Goal: Task Accomplishment & Management: Use online tool/utility

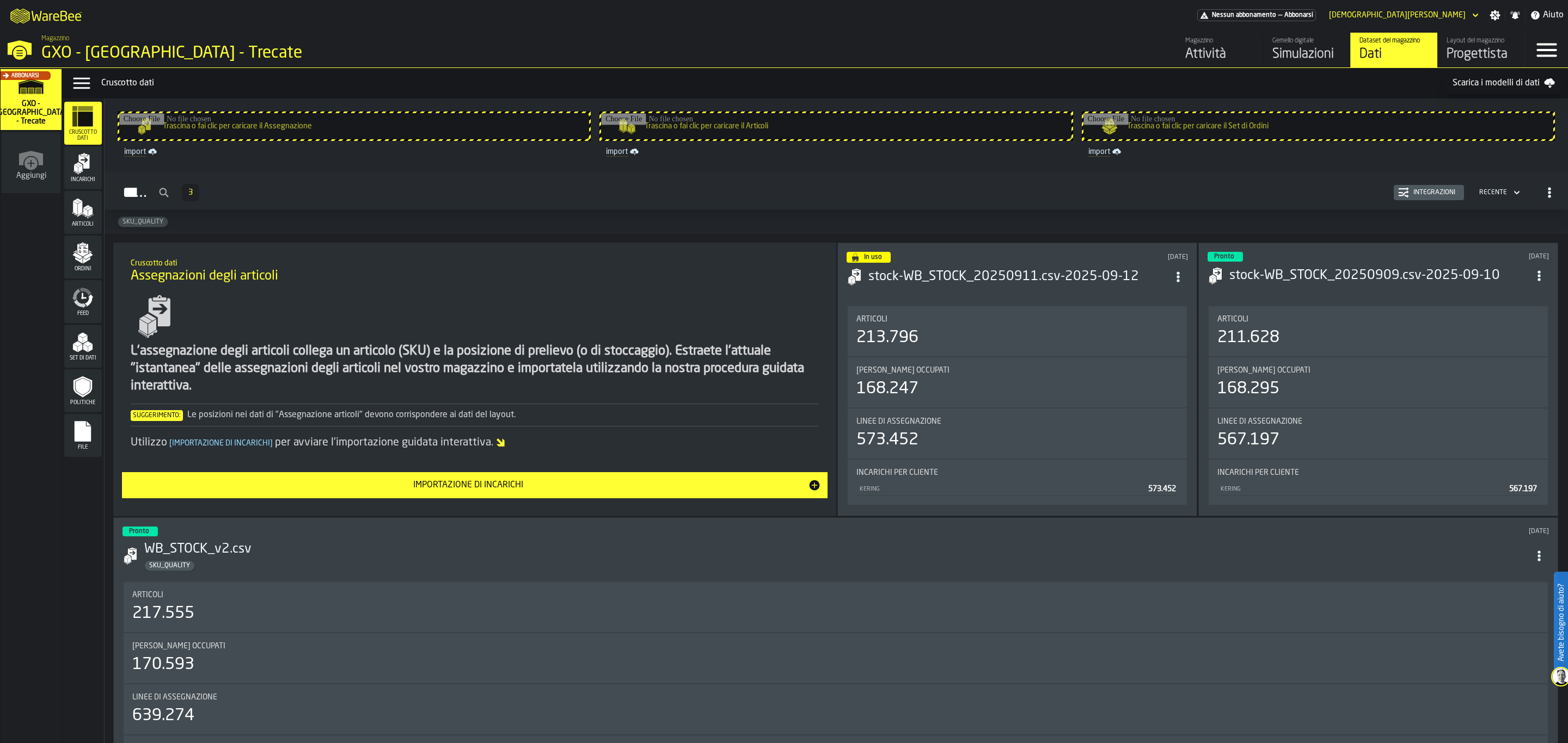
click at [85, 431] on icon "menu File" at bounding box center [83, 431] width 16 height 21
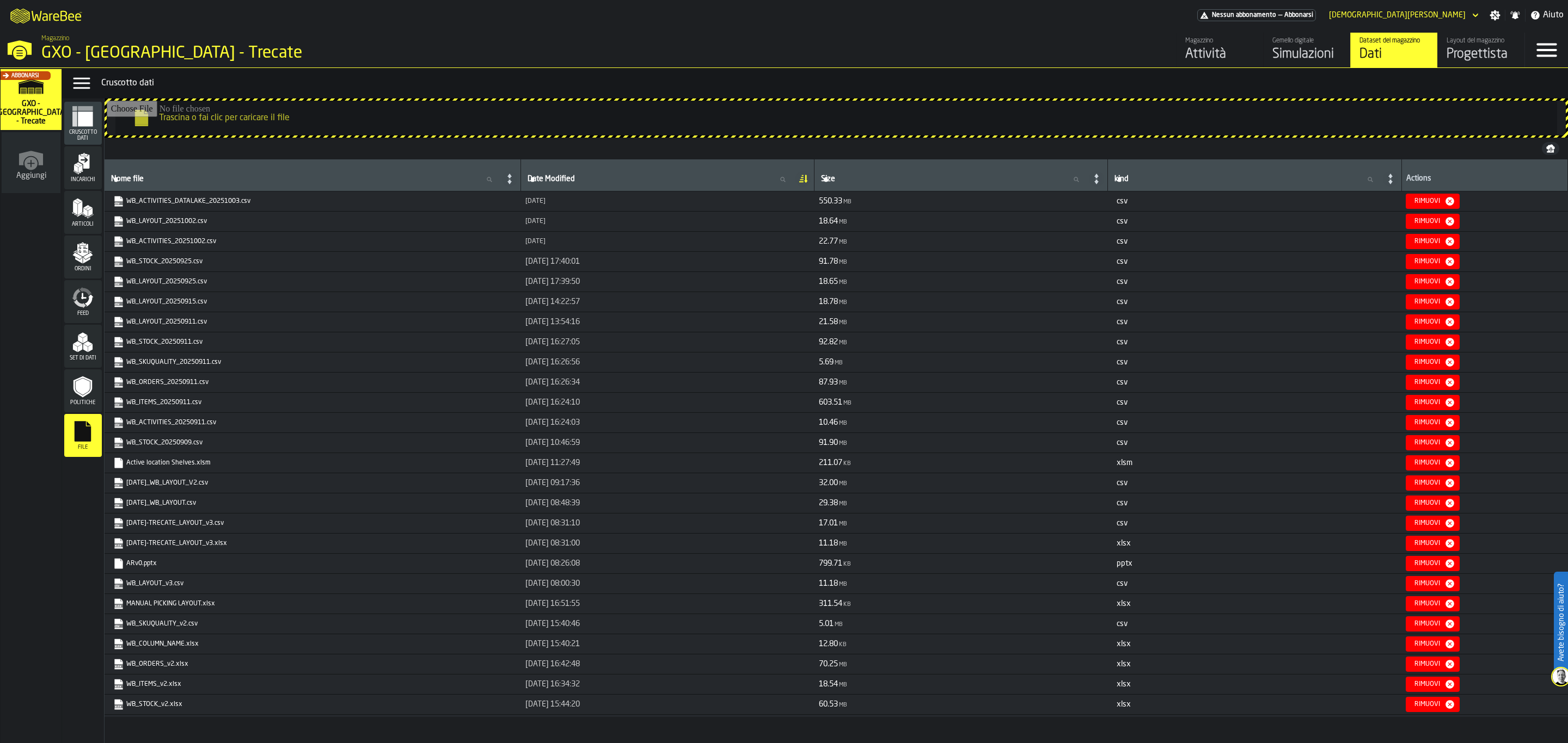
click at [76, 268] on span "Ordini" at bounding box center [83, 269] width 37 height 6
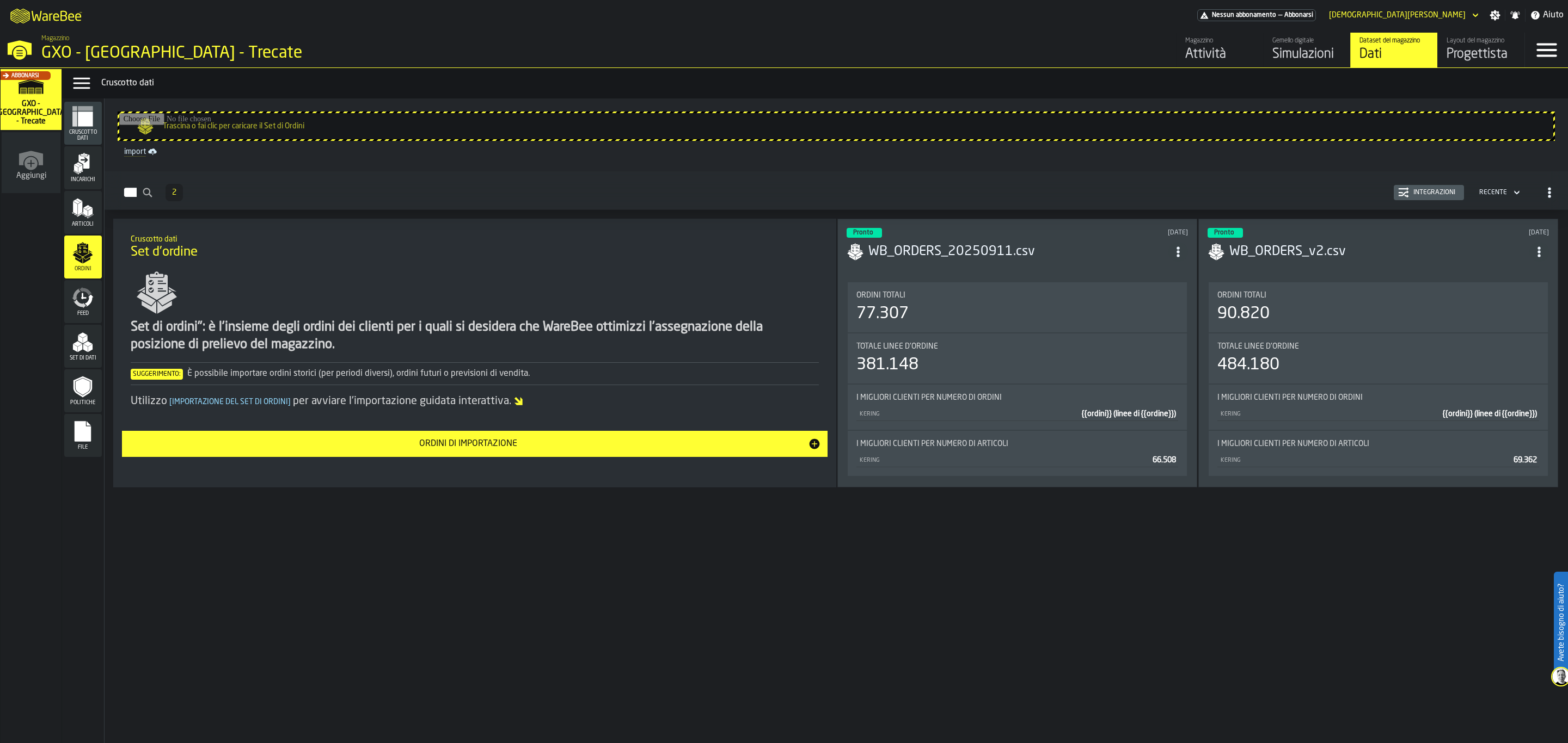
click at [149, 147] on icon "link-to-/wh/i/7274009e-5361-4e21-8e36-7045ee840609/import/orders/" at bounding box center [152, 151] width 9 height 9
click at [1254, 189] on div "Integrazioni" at bounding box center [1434, 192] width 51 height 8
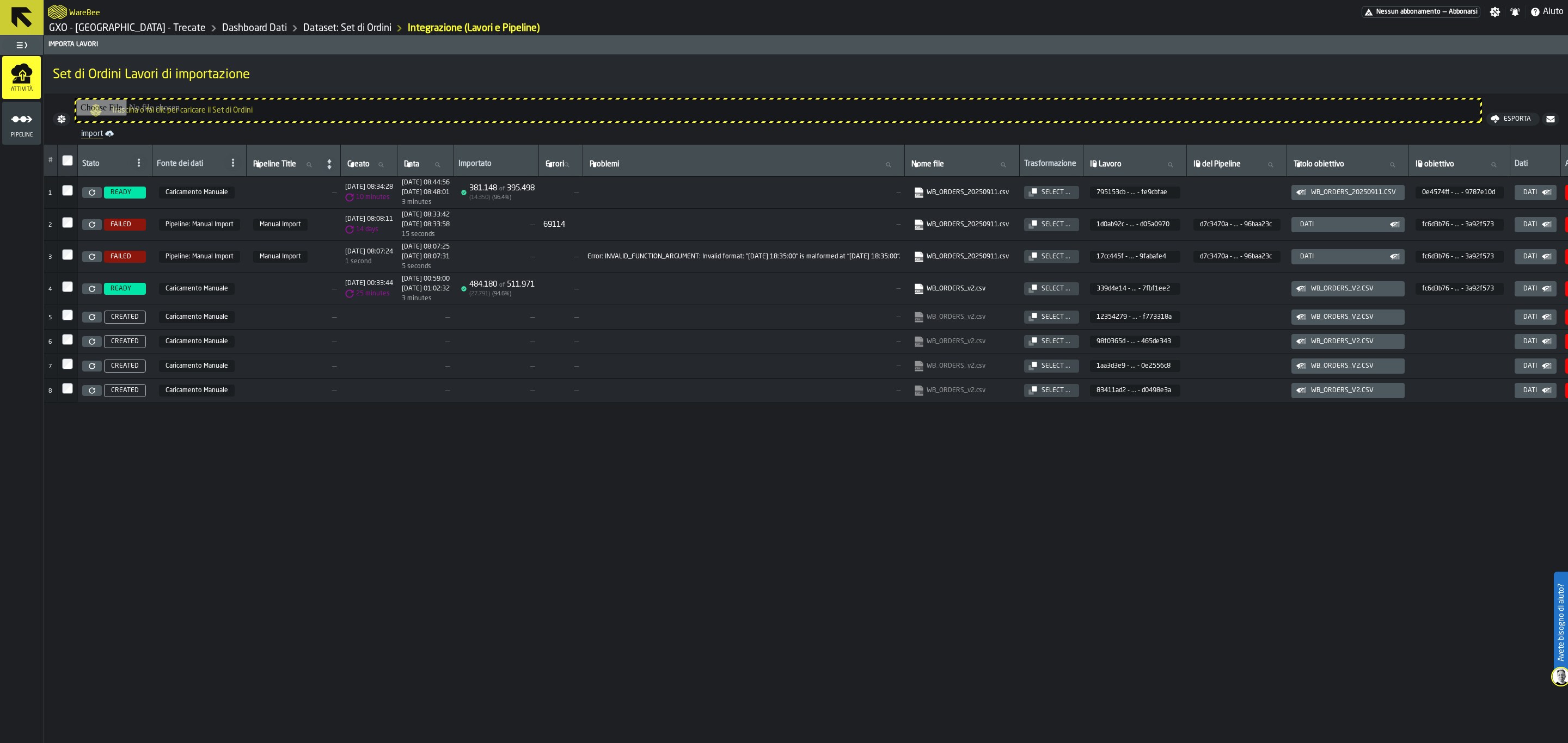
click at [378, 104] on input "Trascina o fai clic per caricare il Set di Ordini" at bounding box center [779, 111] width 1404 height 22
click at [95, 140] on link "import" at bounding box center [779, 134] width 1404 height 13
click at [1254, 117] on icon "button-" at bounding box center [1550, 119] width 8 height 6
click at [1254, 536] on div "# Stato Fonte dei dati Pipeline Title Pipeline Title Creato Creato Data Data Im…" at bounding box center [807, 444] width 1524 height 599
click at [1254, 113] on button "Errore" at bounding box center [1534, 119] width 51 height 13
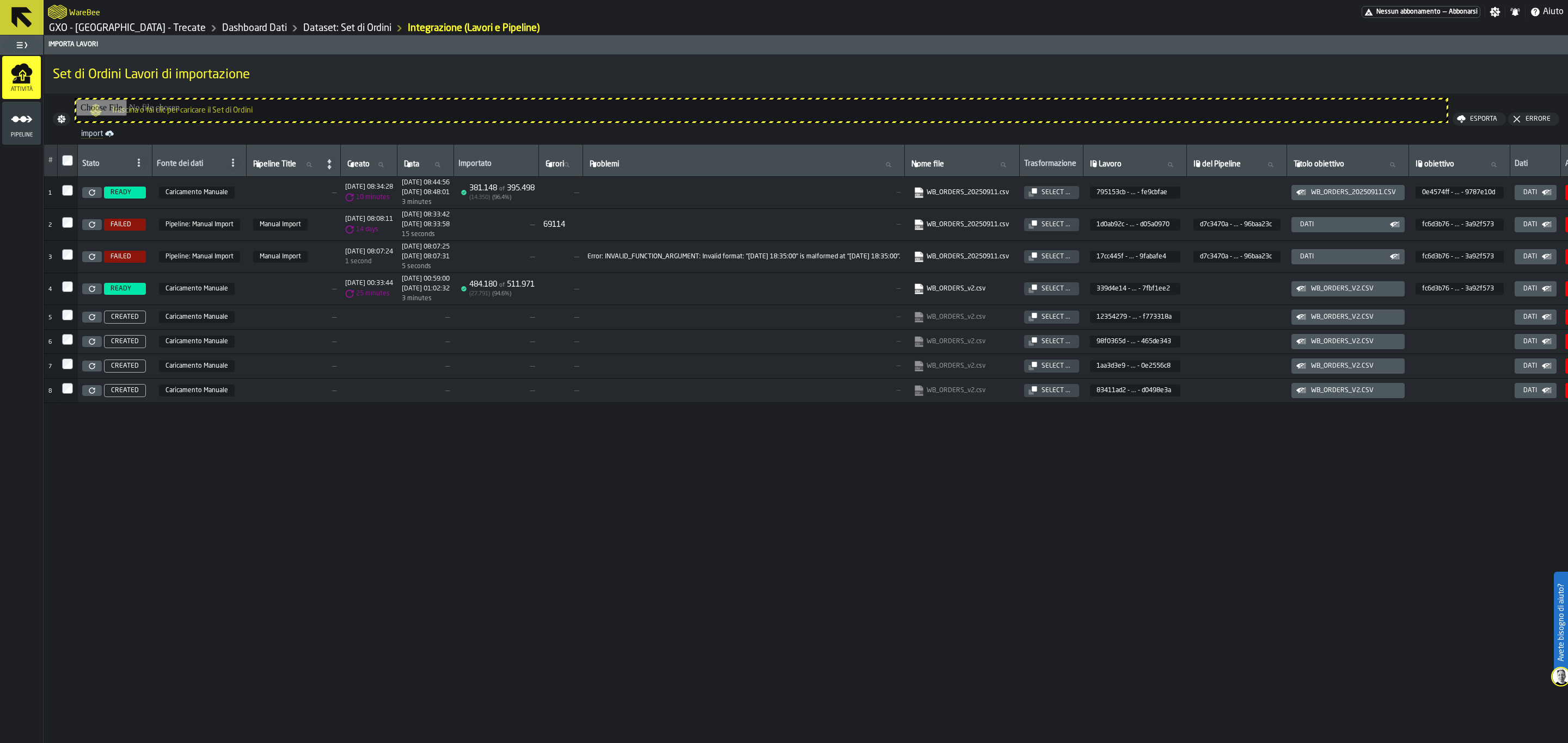
click at [18, 132] on span "Pipeline" at bounding box center [22, 136] width 39 height 6
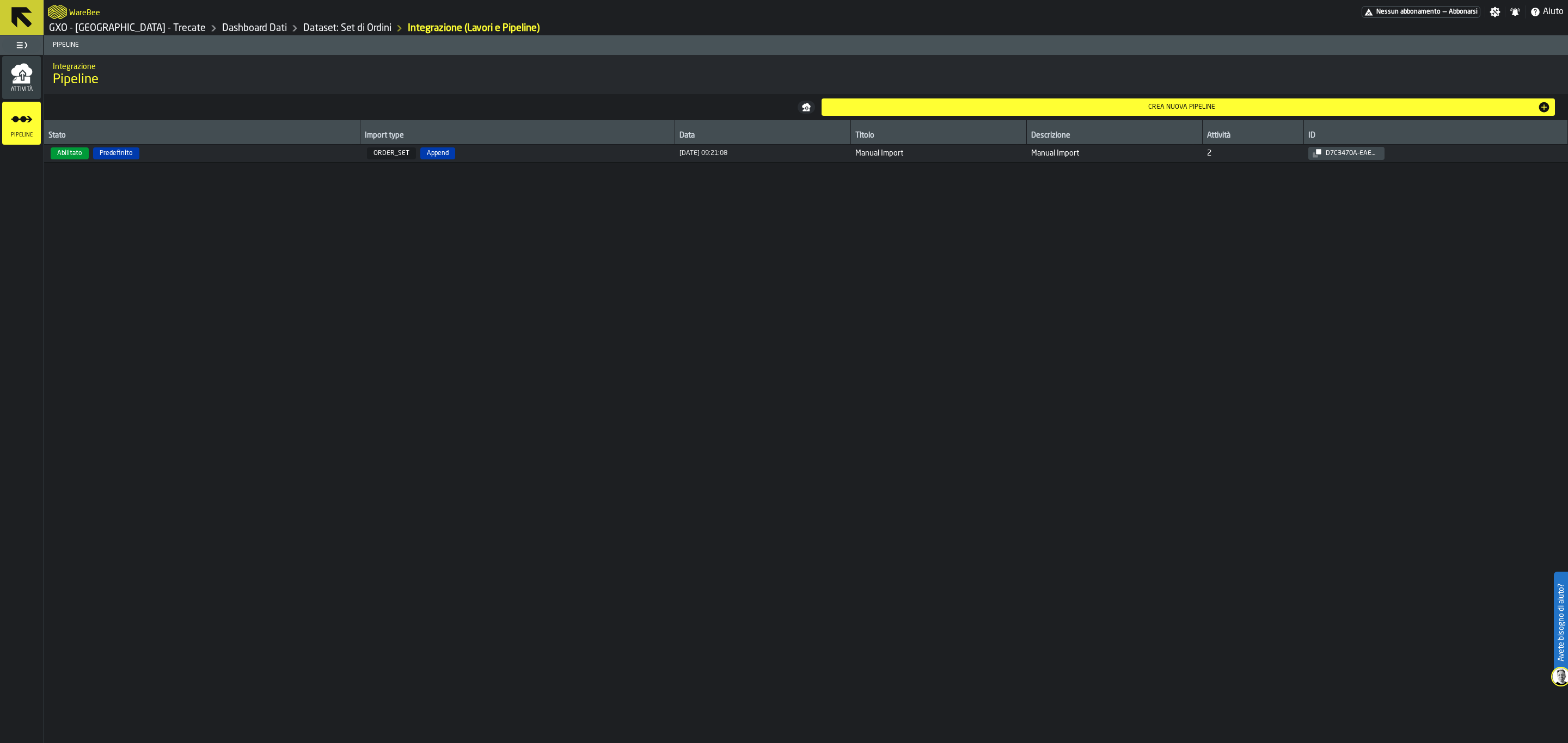
click at [975, 101] on div "Crea nuova pipeline" at bounding box center [1188, 107] width 726 height 13
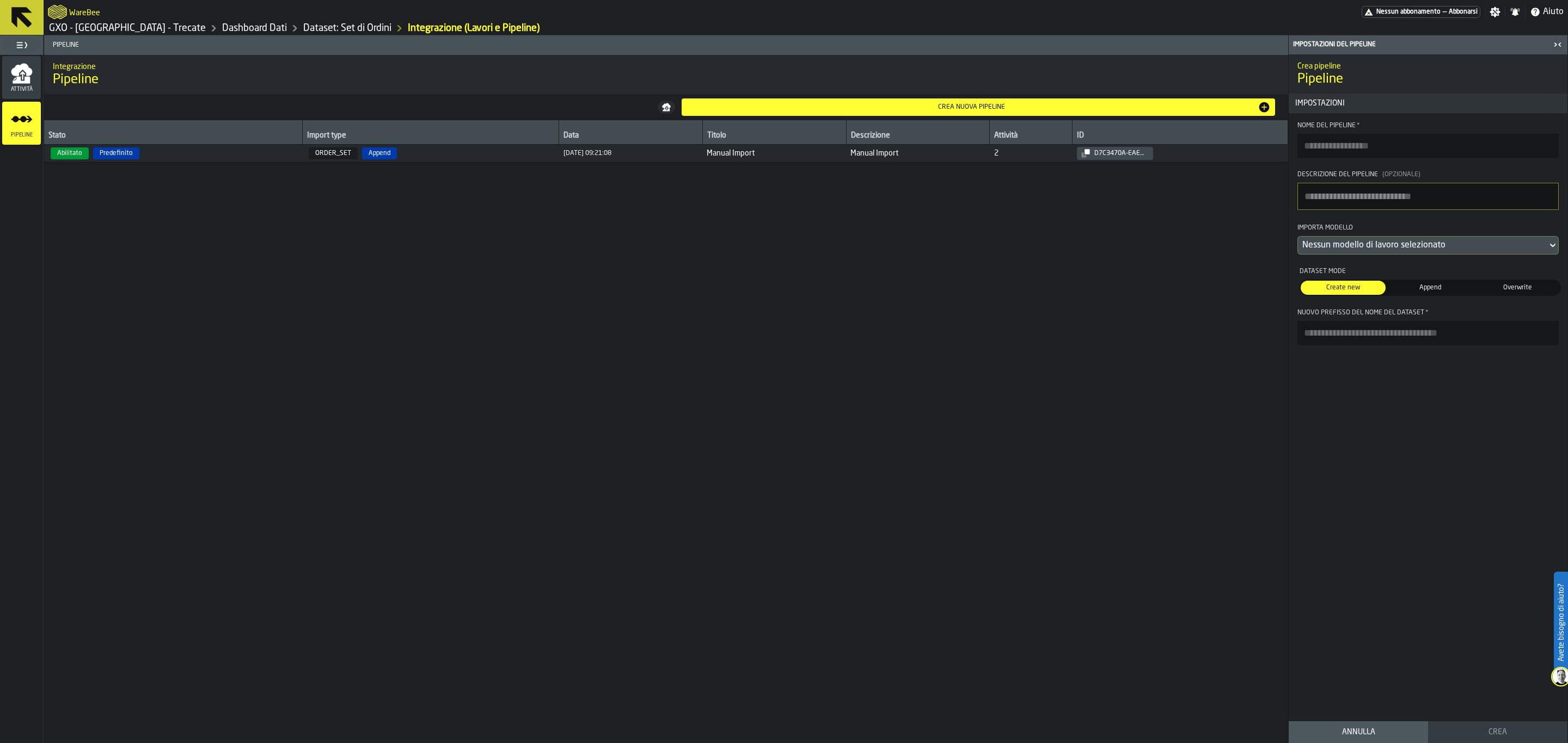
click at [1254, 293] on span "Append" at bounding box center [1430, 287] width 80 height 10
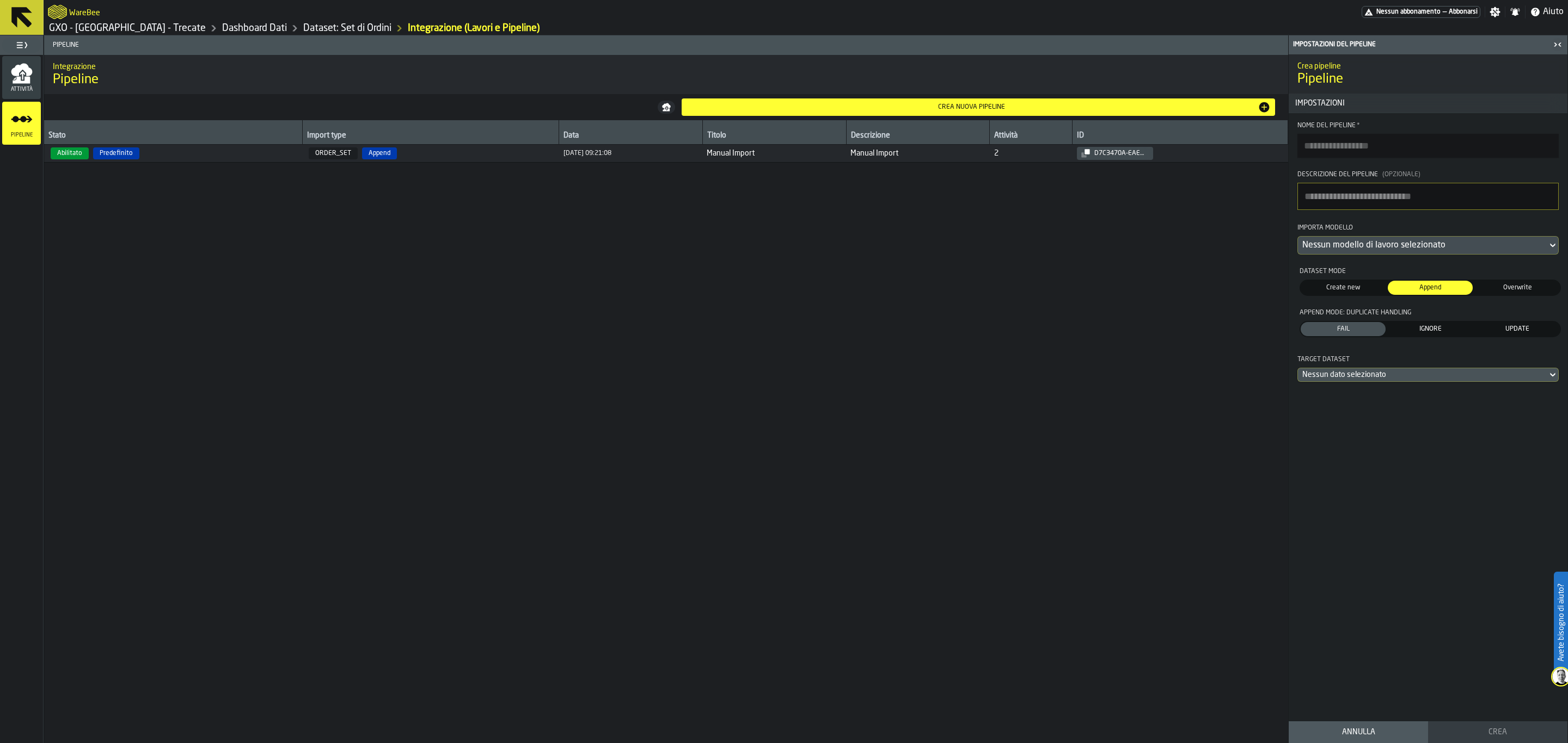
click at [1254, 293] on span "Create new" at bounding box center [1343, 287] width 80 height 10
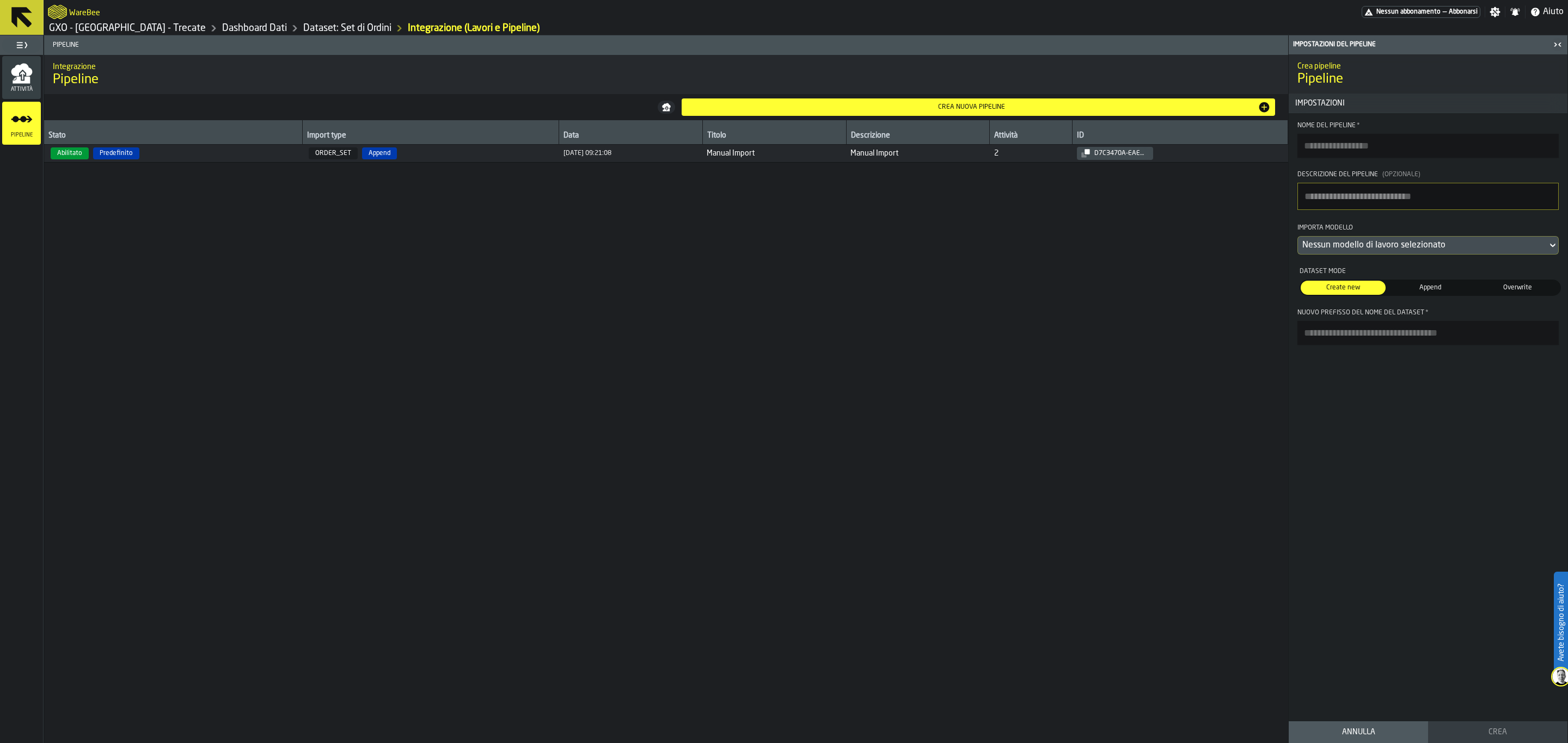
click at [1254, 345] on input "Nuovo prefisso del nome del dataset *" at bounding box center [1428, 333] width 261 height 24
click at [1254, 247] on div "Nessun modello di lavoro selezionato" at bounding box center [1422, 245] width 241 height 13
click at [1254, 429] on div "Crea pipeline Pipeline Impostazioni Nome del Pipeline * Descrizione del Pipelin…" at bounding box center [1429, 386] width 279 height 663
click at [1254, 146] on input "Nome del Pipeline *" at bounding box center [1428, 146] width 261 height 24
click at [1254, 343] on input "Nuovo prefisso del nome del dataset *" at bounding box center [1428, 333] width 261 height 24
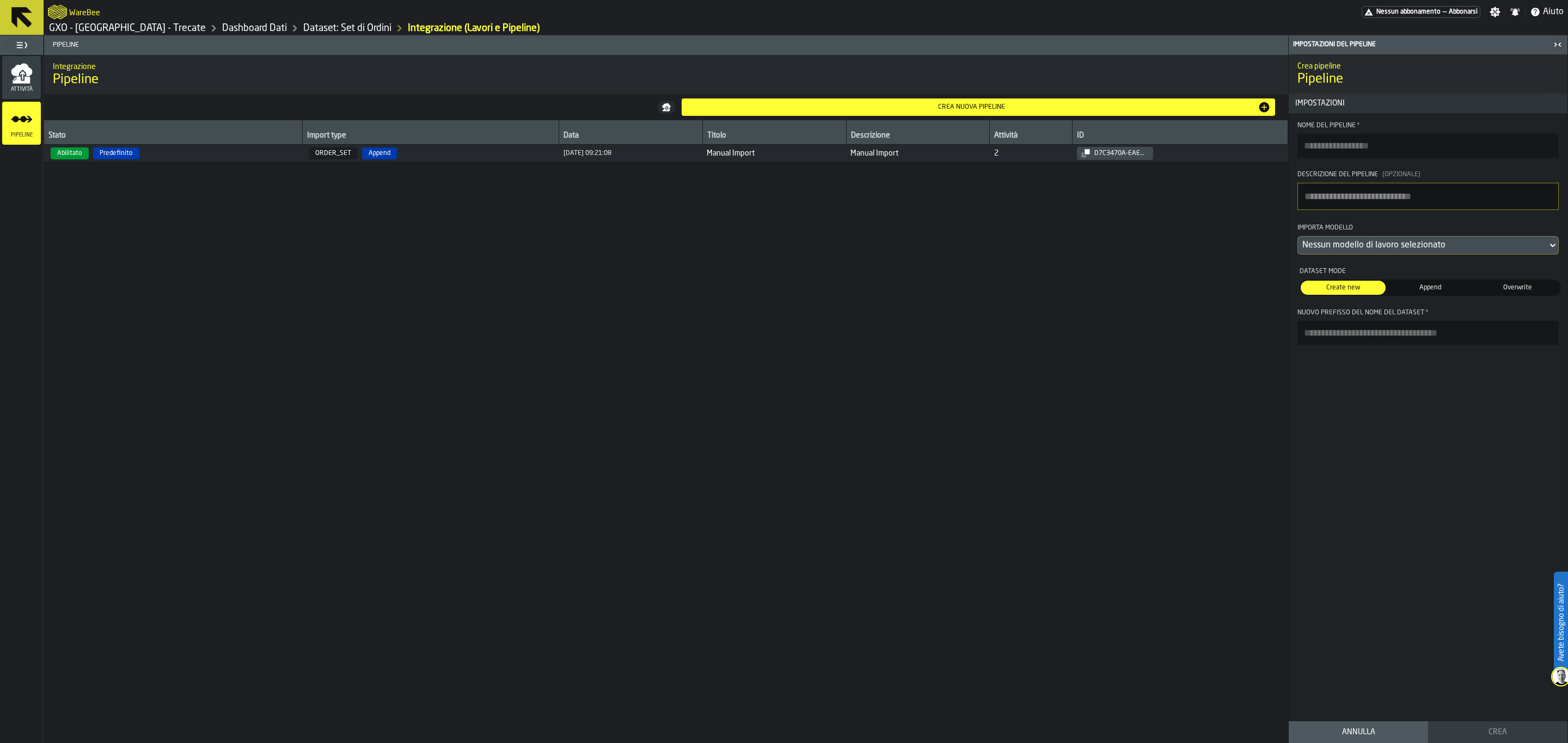
click at [1254, 293] on span "Append" at bounding box center [1430, 287] width 80 height 10
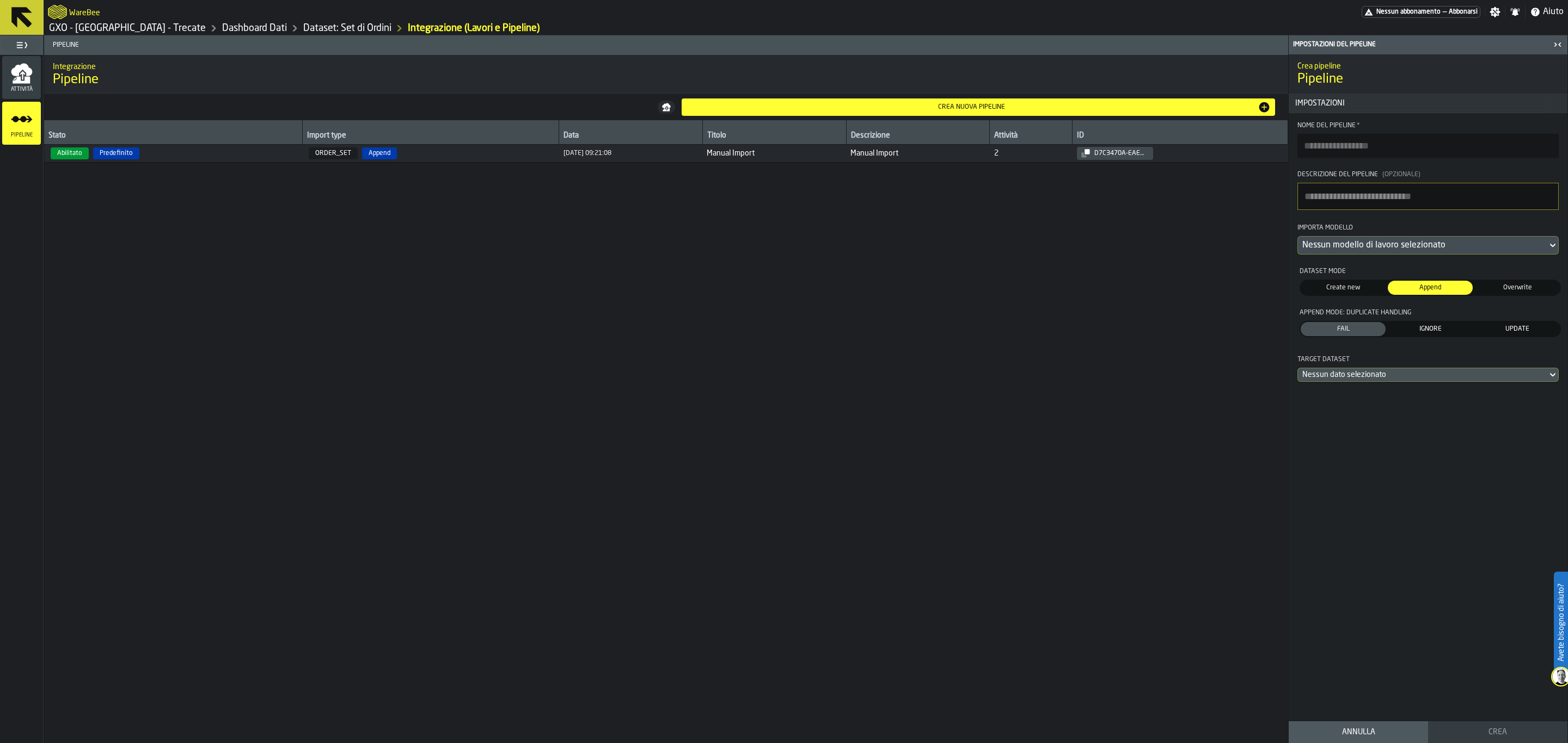
click at [1254, 293] on span "Overwrite" at bounding box center [1517, 287] width 80 height 10
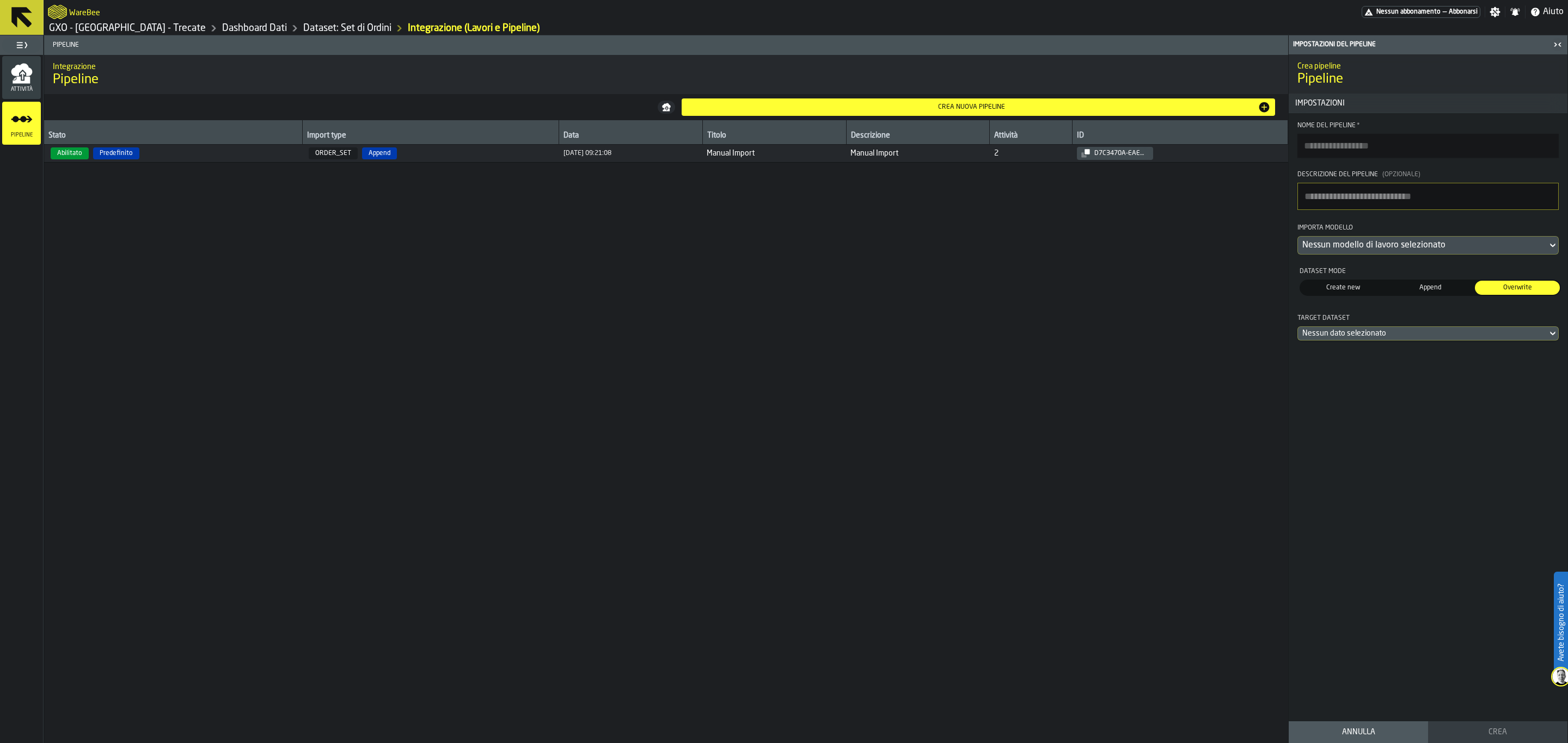
click at [1254, 338] on div "Nessun dato selezionato" at bounding box center [1422, 333] width 241 height 9
click at [1254, 393] on div "WB_ORDERS_20250911.csv [DATE] 08:47:23" at bounding box center [1429, 390] width 249 height 26
click at [1254, 295] on div "Append" at bounding box center [1430, 288] width 85 height 14
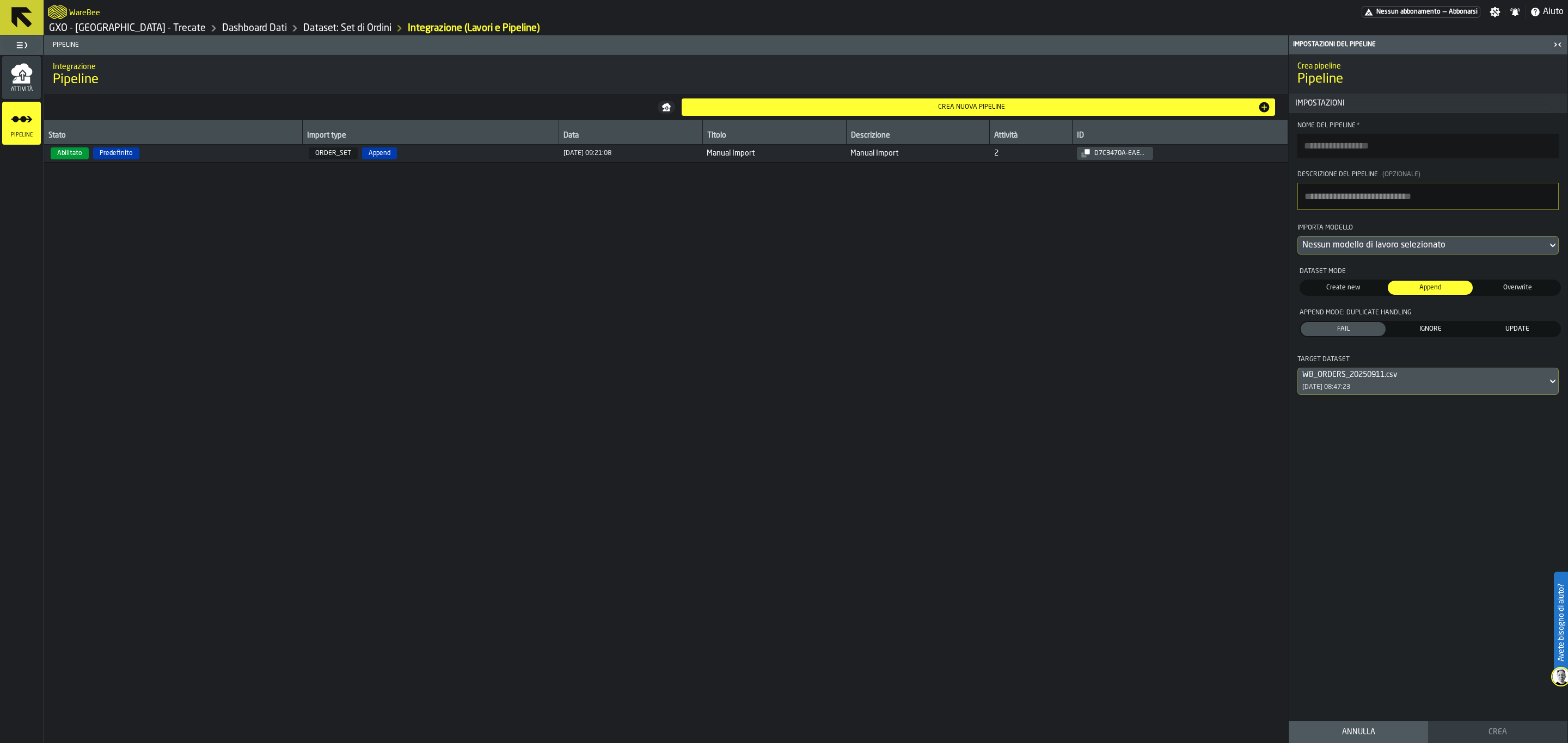
click at [1254, 289] on span "Create new" at bounding box center [1343, 287] width 80 height 10
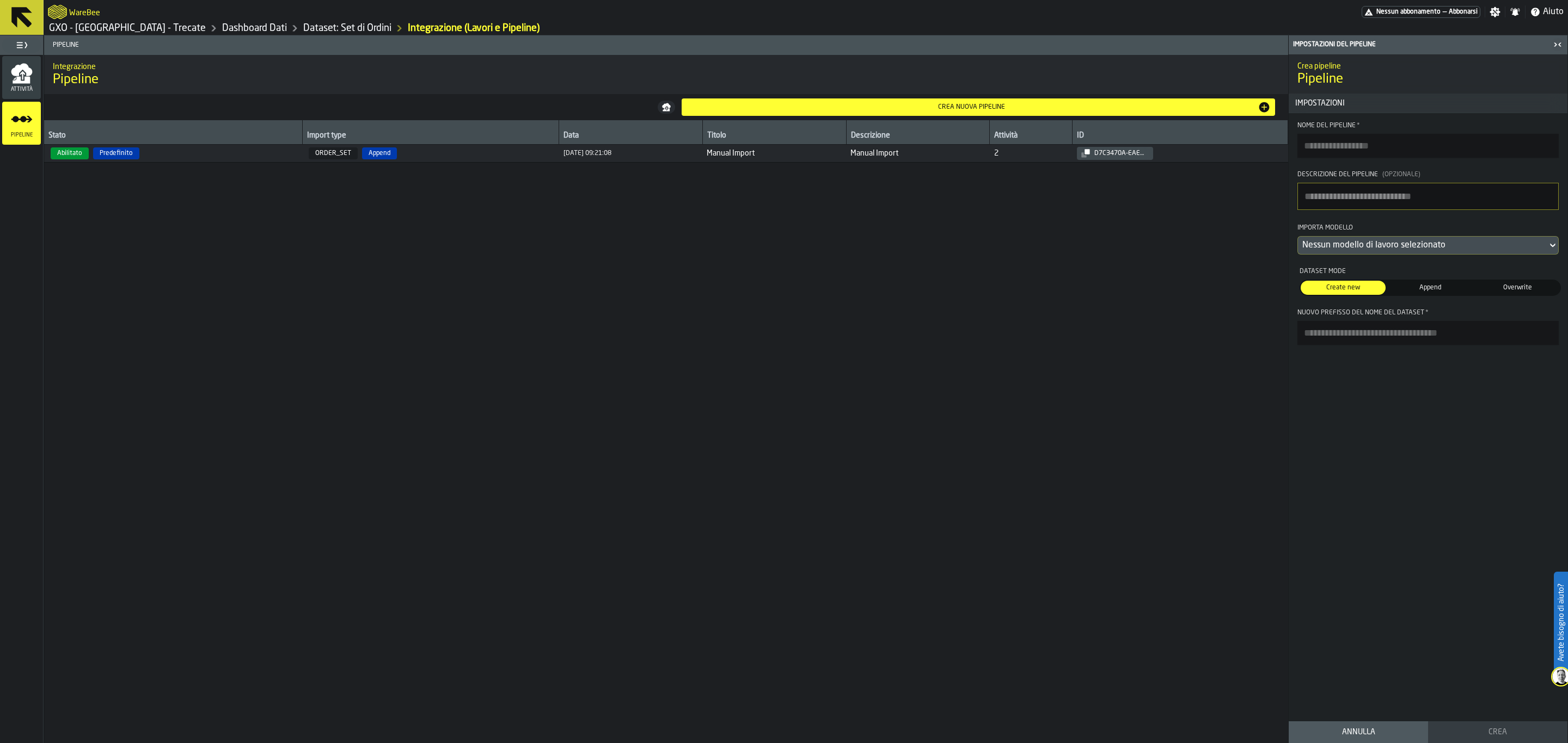
click at [1254, 335] on input "Nuovo prefisso del nome del dataset *" at bounding box center [1428, 333] width 261 height 24
type input "****"
click at [1254, 485] on div "Crea pipeline Pipeline Impostazioni Nome del Pipeline * Descrizione del Pipelin…" at bounding box center [1429, 386] width 279 height 663
click at [1254, 189] on textarea "Descrizione del Pipeline (Opzionale)" at bounding box center [1428, 196] width 261 height 27
click at [1254, 150] on input "Nome del Pipeline *" at bounding box center [1428, 146] width 261 height 24
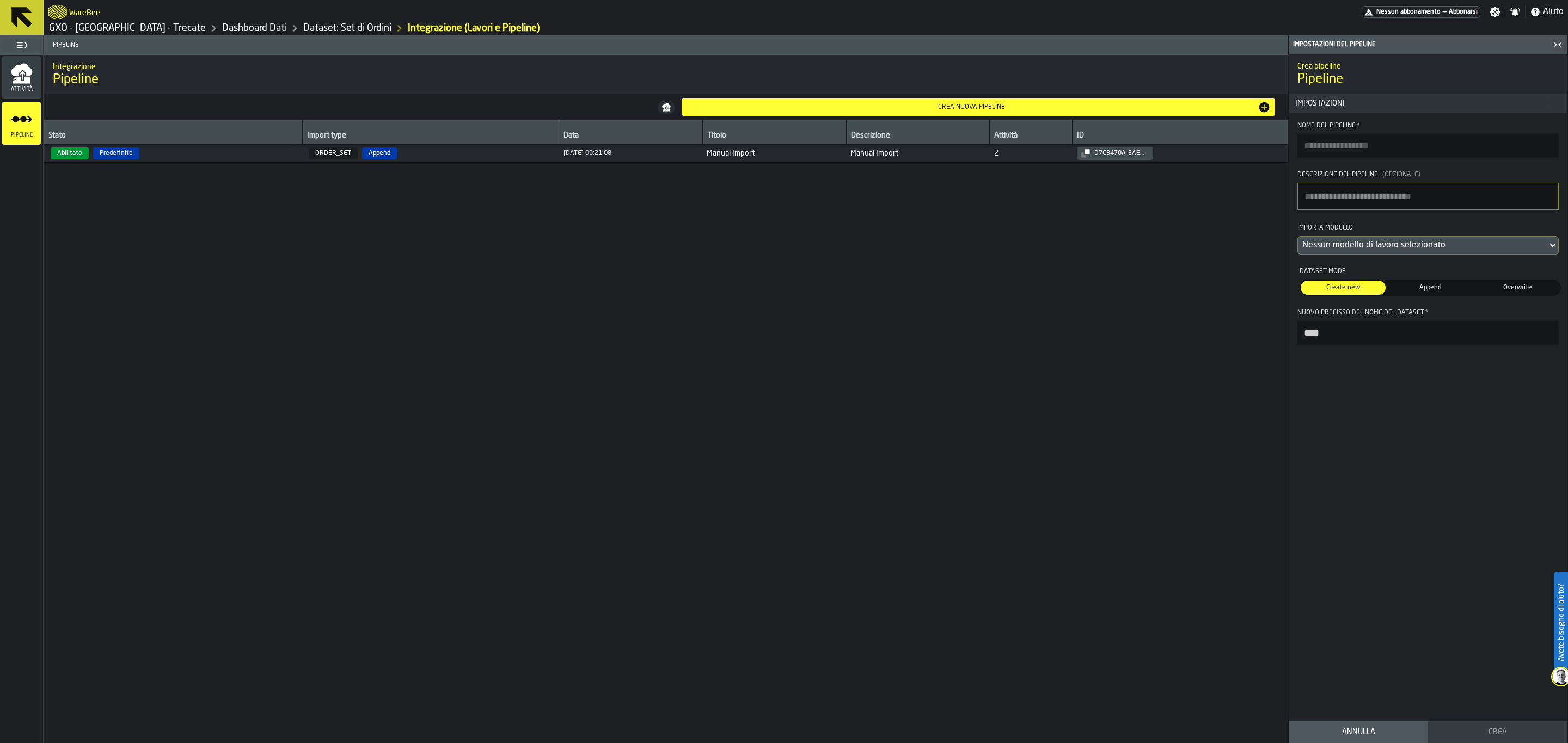
drag, startPoint x: 1358, startPoint y: 345, endPoint x: 1188, endPoint y: 341, distance: 170.0
click at [1188, 341] on main "Attività Pipeline Pipeline Integrazione Pipeline Crea nuova pipeline Stato Impo…" at bounding box center [784, 389] width 1568 height 708
click at [1254, 141] on input "Nome del Pipeline *" at bounding box center [1428, 146] width 261 height 24
paste input "****"
type input "****"
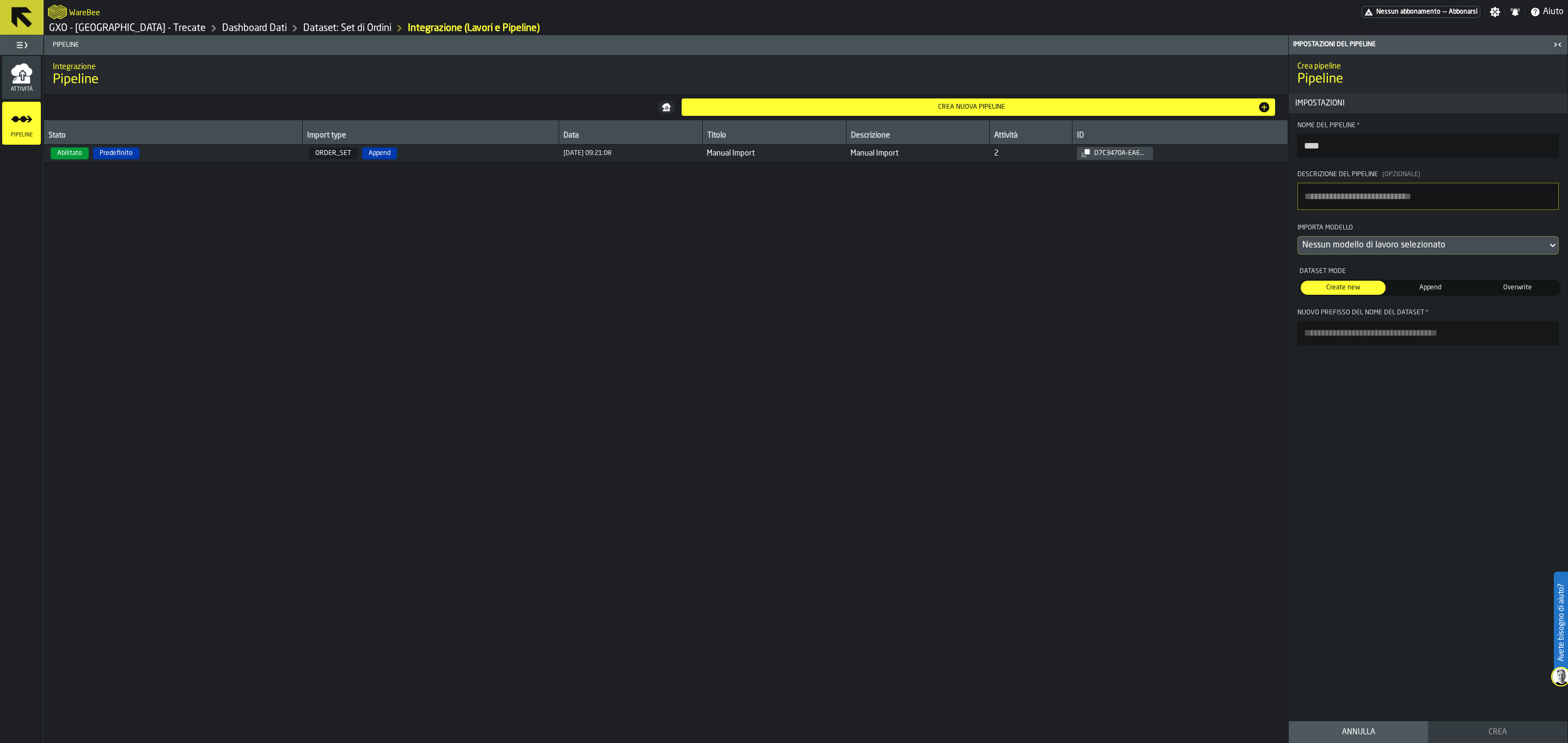
drag, startPoint x: 1405, startPoint y: 446, endPoint x: 1404, endPoint y: 374, distance: 72.0
click at [1254, 449] on div "Crea pipeline Pipeline Impostazioni Nome del Pipeline * **** Descrizione del Pi…" at bounding box center [1429, 386] width 279 height 663
click at [1254, 292] on span "Create new" at bounding box center [1343, 287] width 80 height 10
click at [1254, 196] on textarea "Descrizione del Pipeline (Opzionale)" at bounding box center [1428, 196] width 261 height 27
click at [1254, 252] on div "Nessun modello di lavoro selezionato" at bounding box center [1422, 245] width 241 height 13
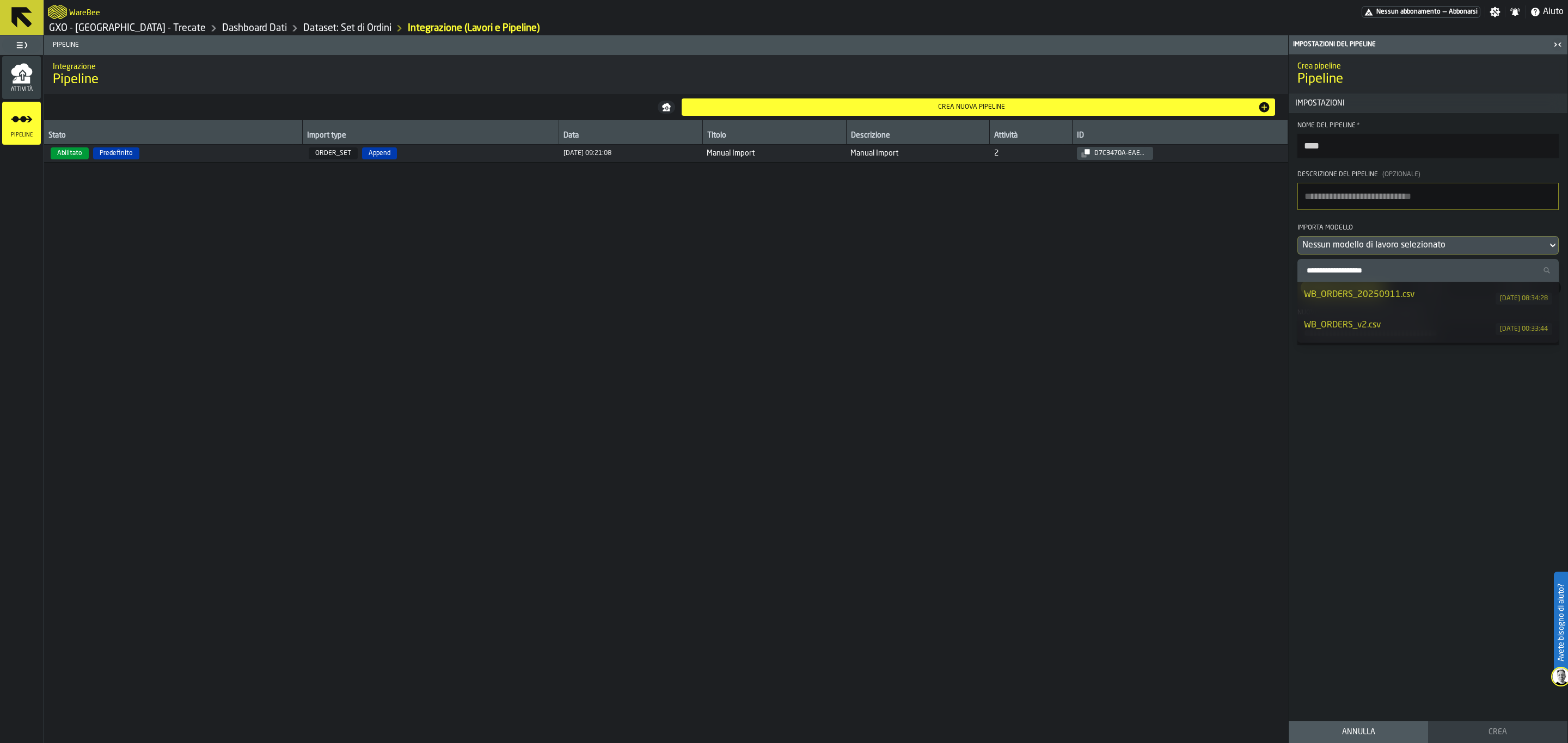
click at [1254, 311] on li "WB_ORDERS_20250911.csv [DATE] 08:34:28" at bounding box center [1428, 297] width 261 height 30
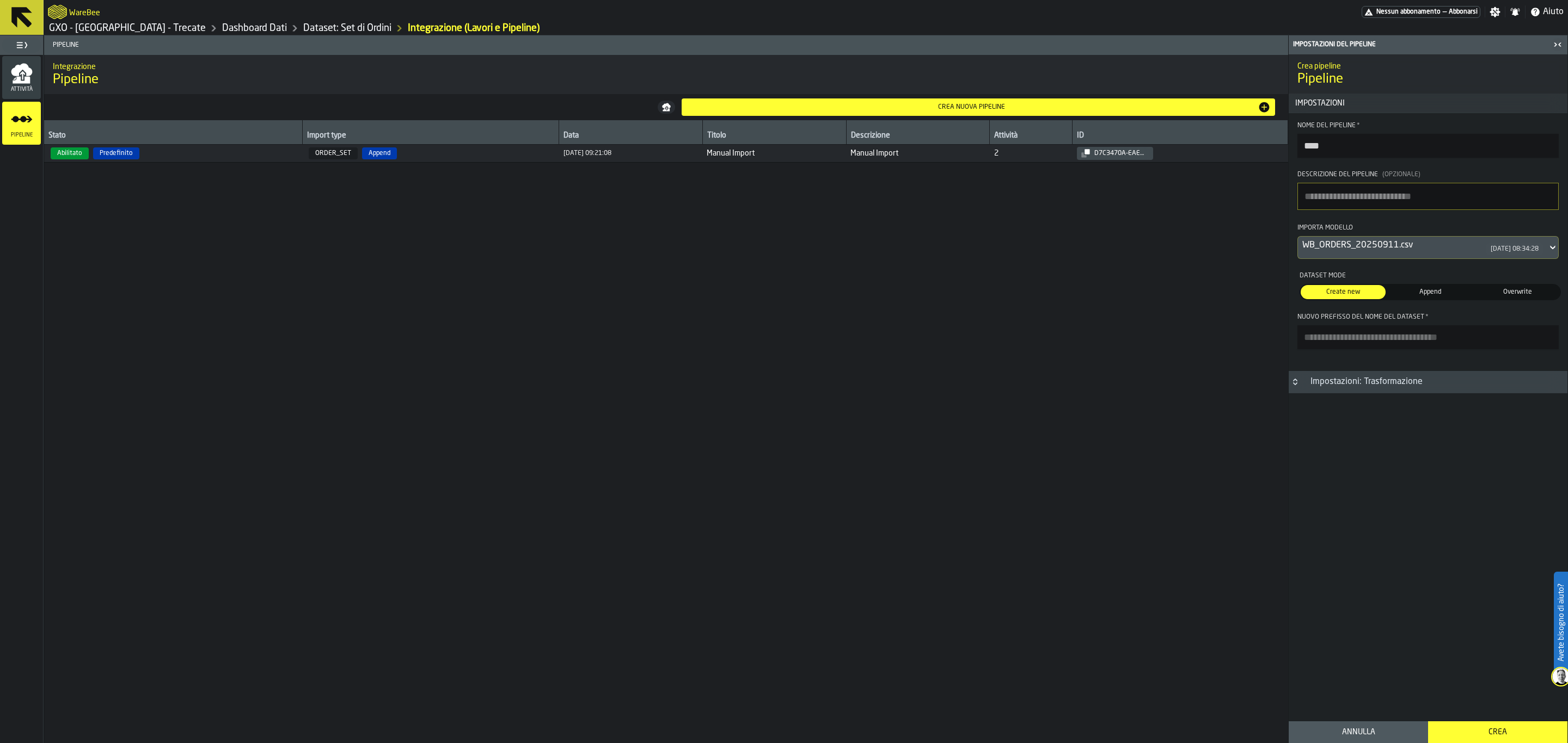
click at [1254, 389] on div "Impostazioni: Trasformazione" at bounding box center [1367, 382] width 125 height 13
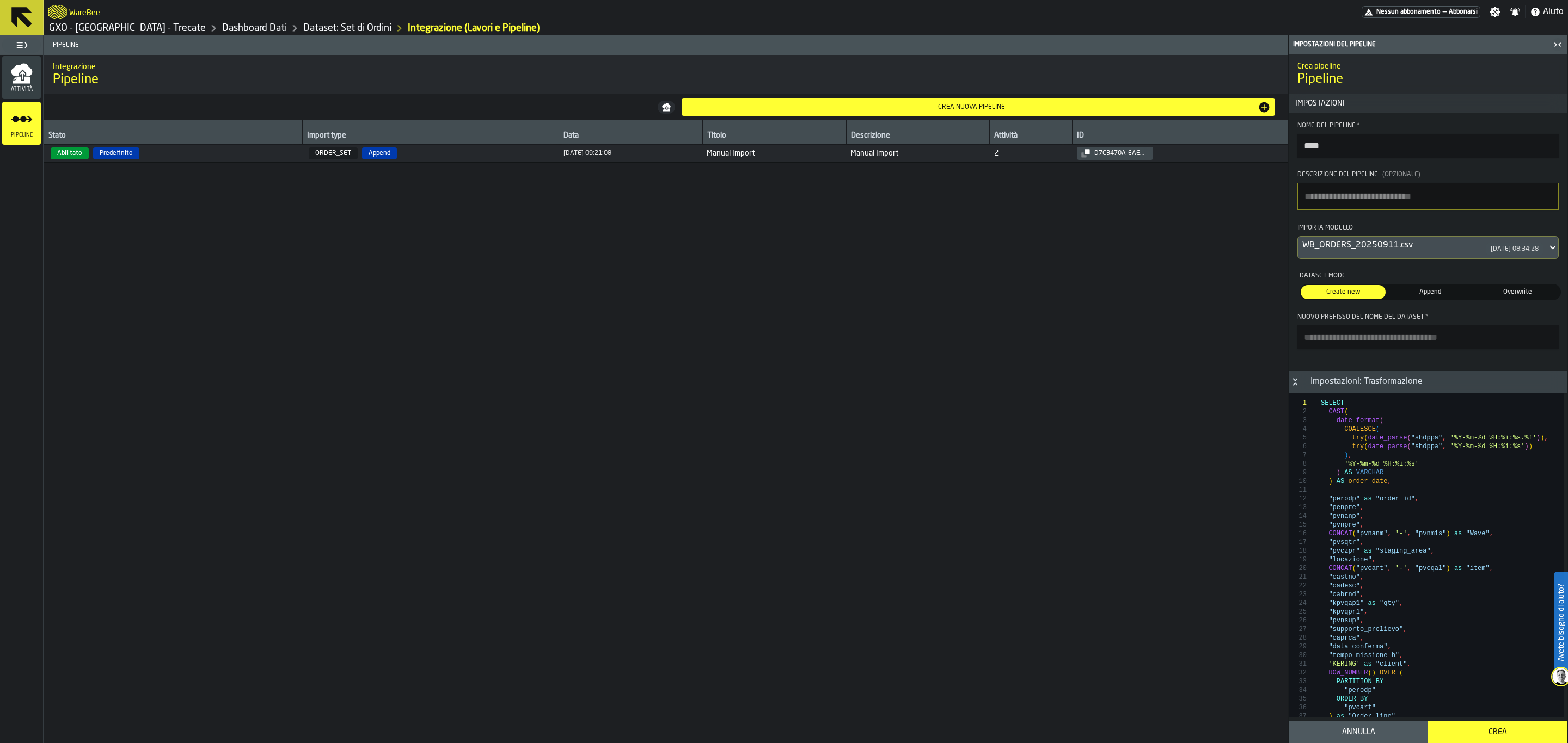
click at [1254, 393] on h3 "Impostazioni: Trasformazione" at bounding box center [1429, 382] width 279 height 23
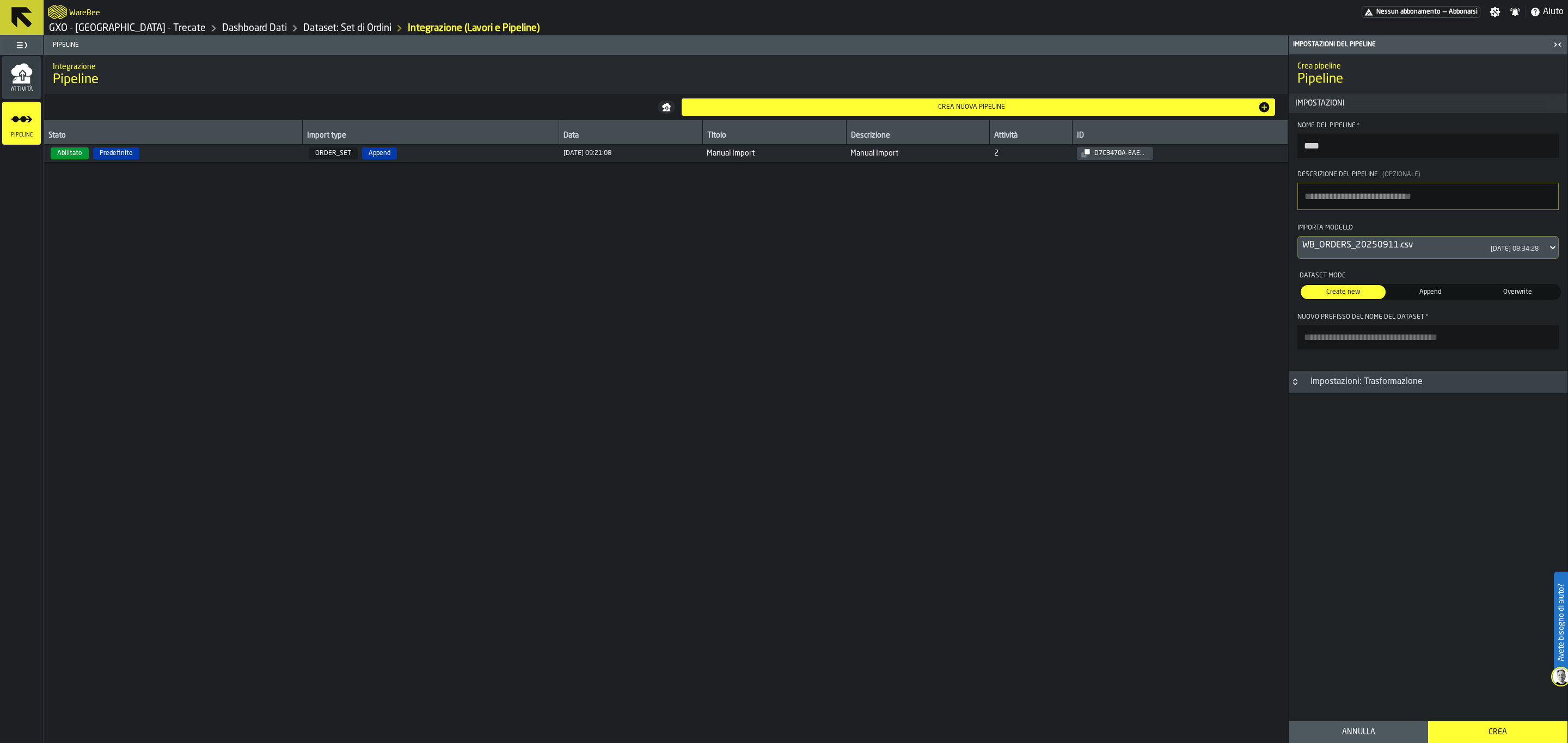
click at [1254, 342] on input "Nuovo prefisso del nome del dataset *" at bounding box center [1428, 337] width 261 height 24
type input "**"
click at [1254, 645] on button "Annulla" at bounding box center [1358, 733] width 139 height 22
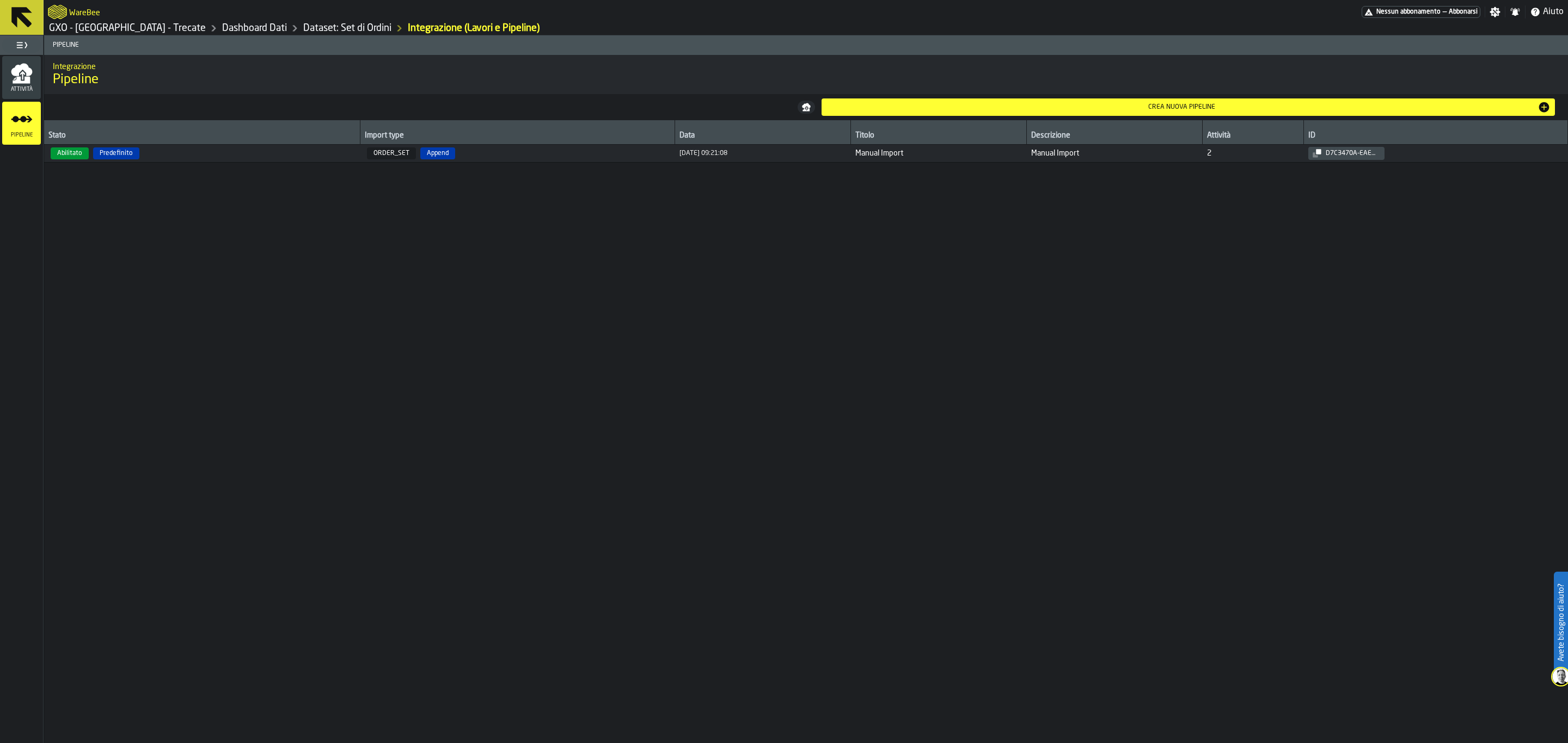
click at [241, 294] on div "Stato Import type Data Titolo Descrizione Attività ID Abilitato Predefinito ORD…" at bounding box center [807, 431] width 1524 height 623
click at [15, 0] on button at bounding box center [22, 17] width 44 height 35
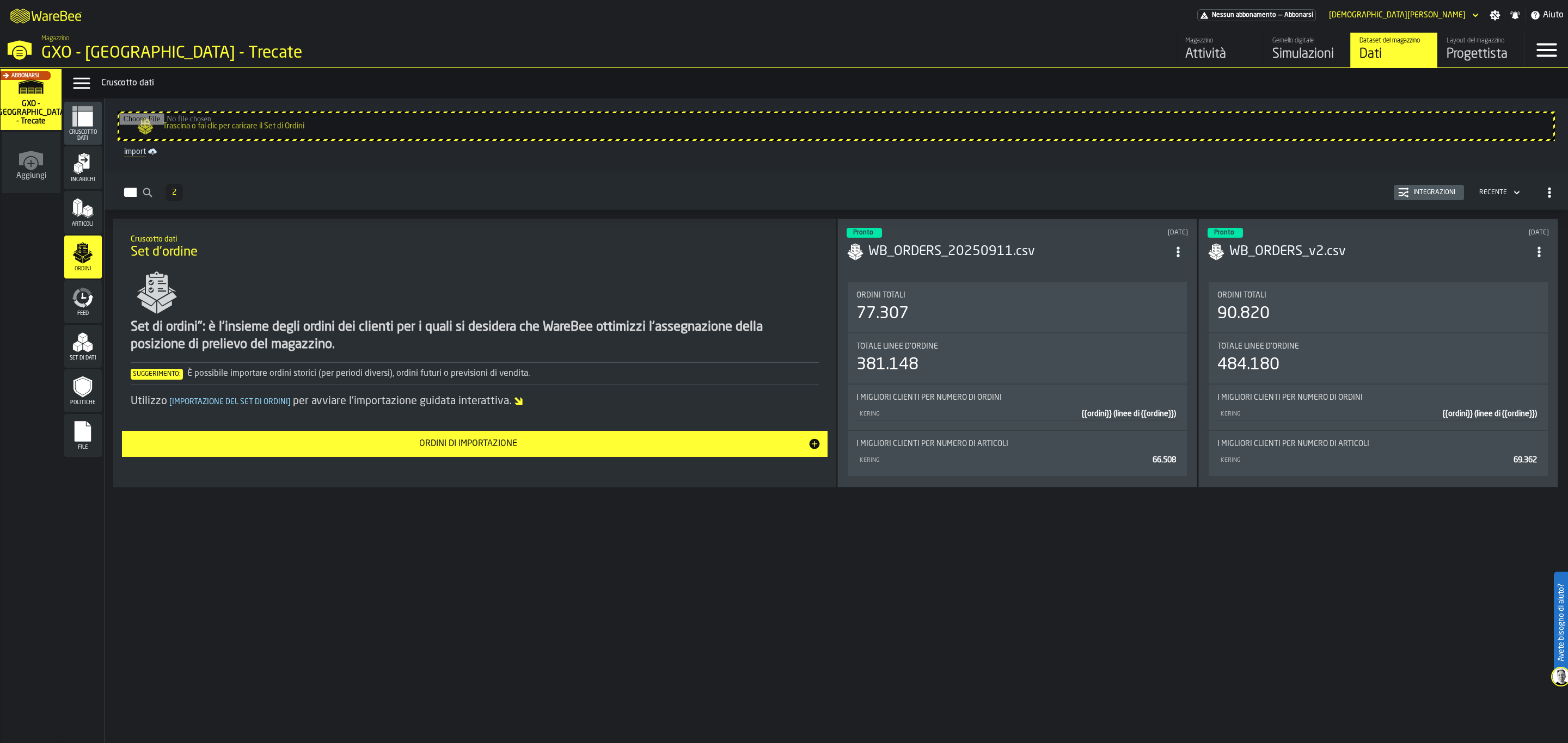
click at [93, 160] on icon "menu Incarichi" at bounding box center [83, 164] width 22 height 22
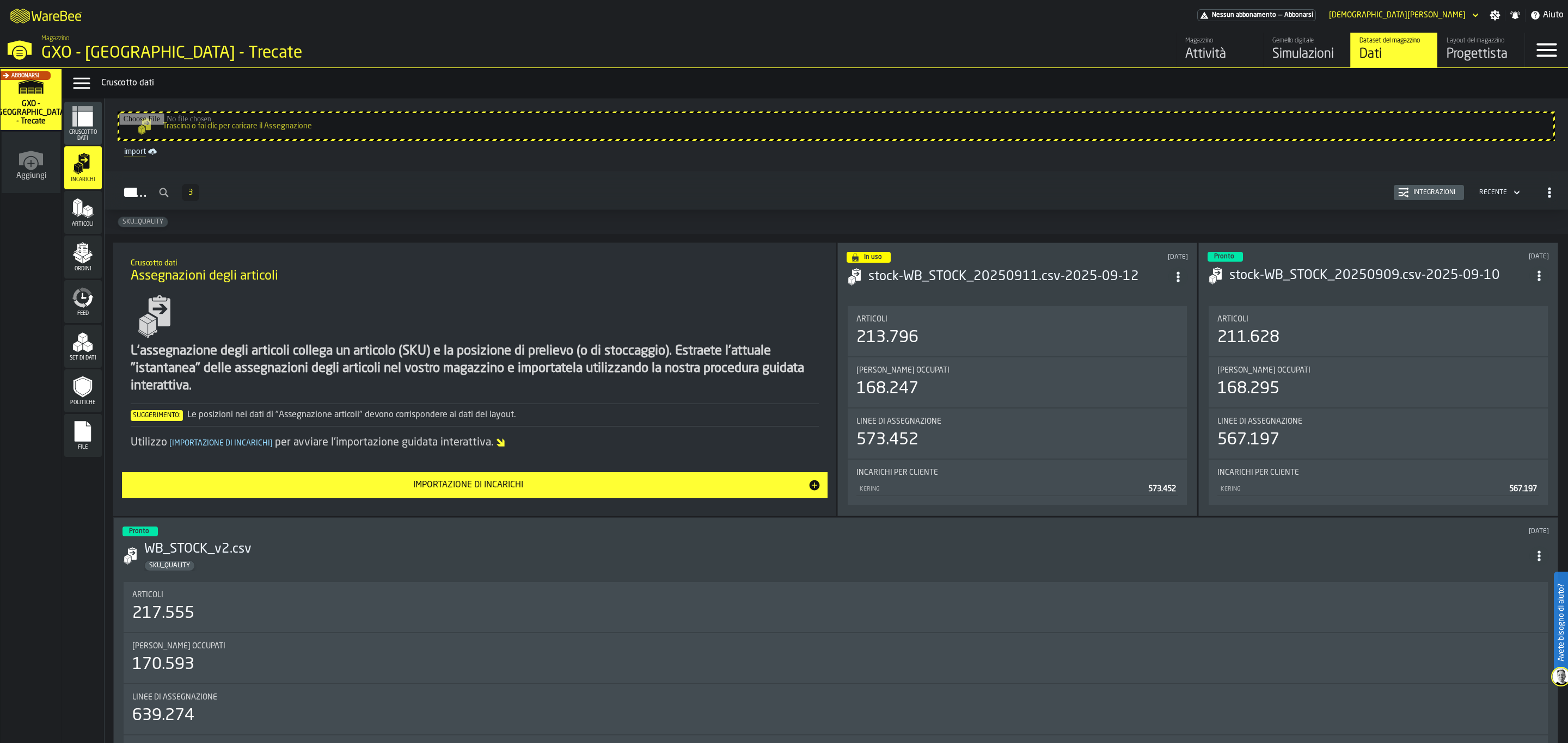
click at [1254, 196] on div "Integrazioni" at bounding box center [1434, 192] width 51 height 8
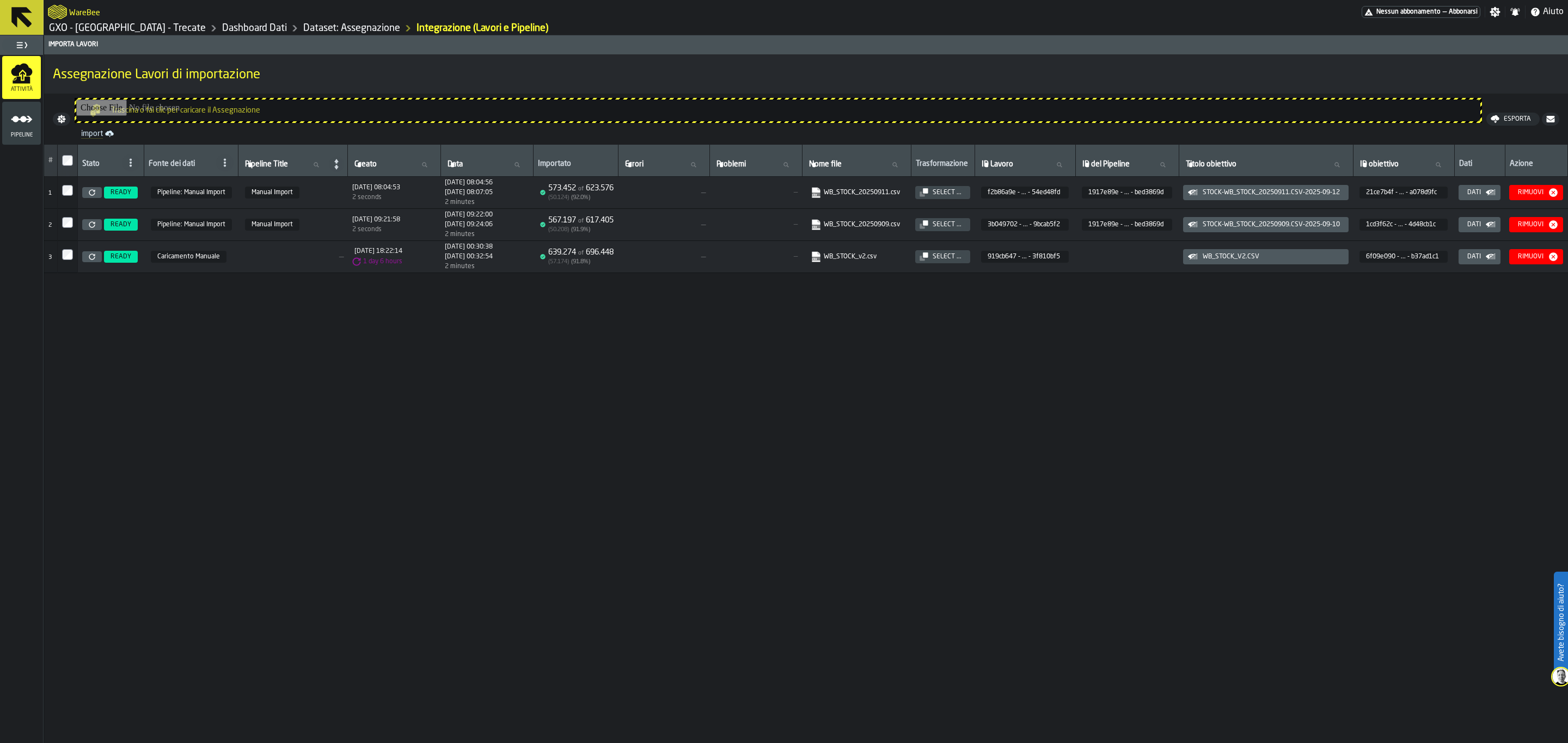
click at [24, 110] on icon "menu Pipeline" at bounding box center [22, 119] width 22 height 22
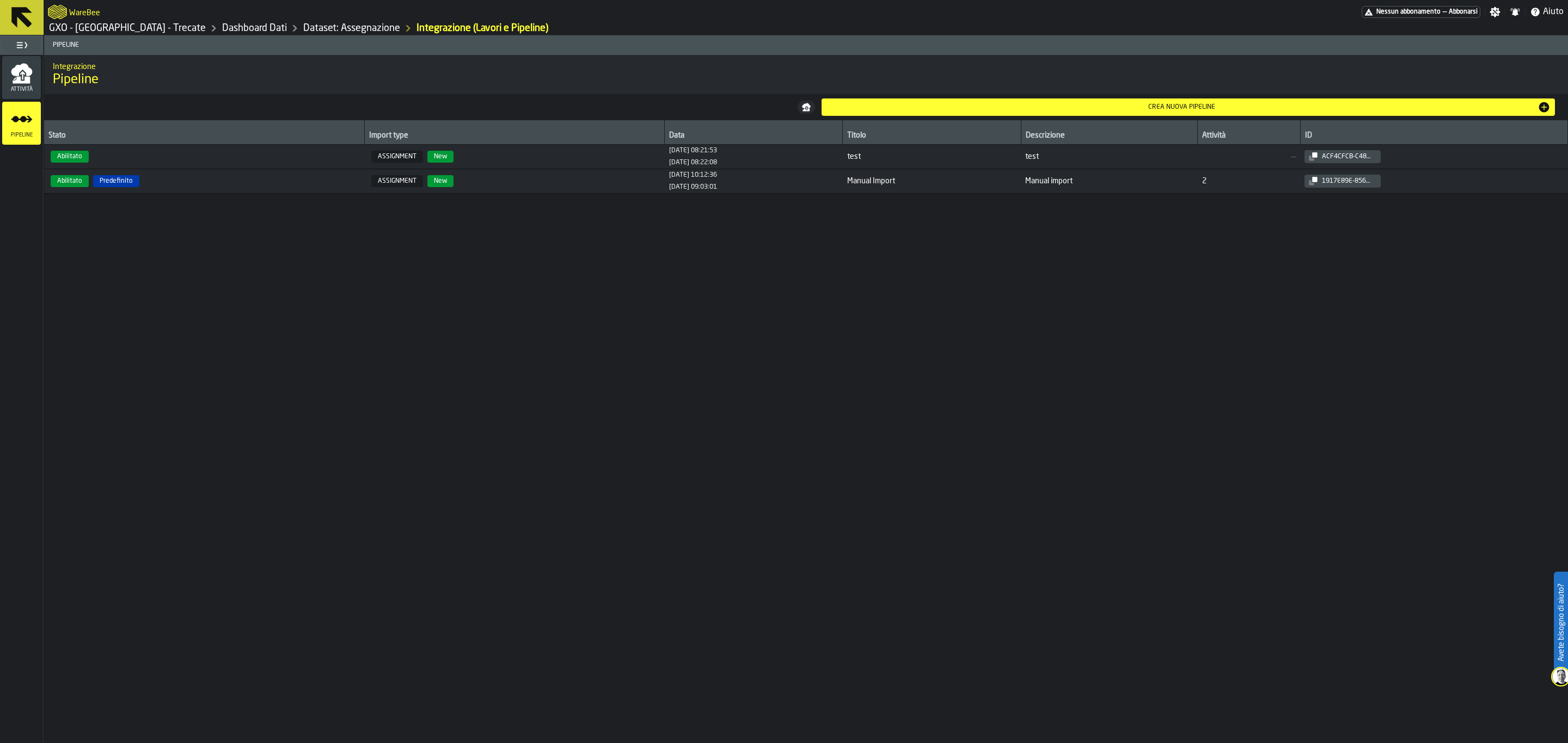
click at [890, 105] on div "Crea nuova pipeline" at bounding box center [1182, 107] width 712 height 8
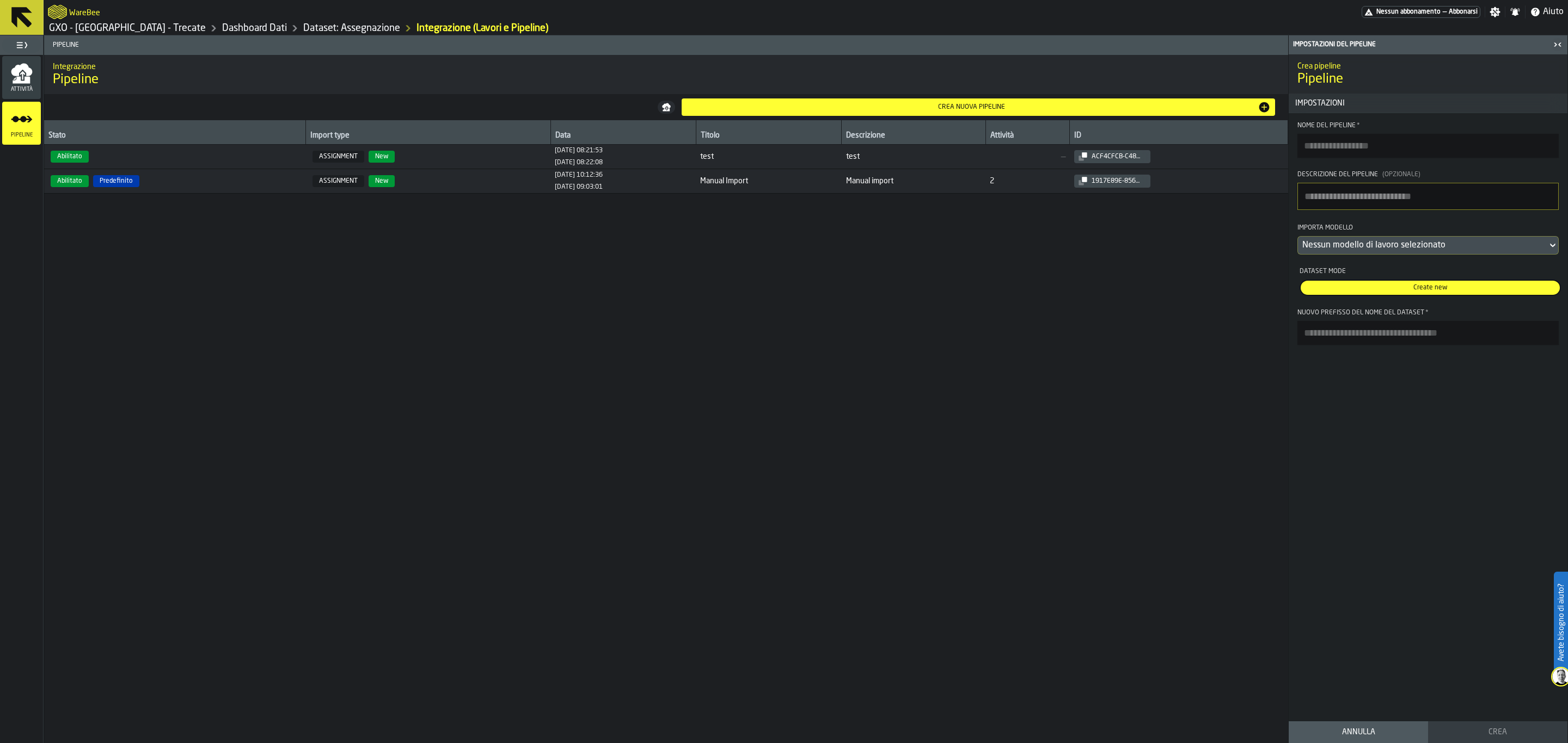
click at [1254, 75] on h1 "Pipeline" at bounding box center [1428, 79] width 261 height 17
click at [1254, 160] on section "Nome del Pipeline * Descrizione del Pipeline (Opzionale) Importa Modello Nessun…" at bounding box center [1429, 233] width 279 height 241
click at [1254, 154] on input "Nome del Pipeline *" at bounding box center [1428, 146] width 261 height 24
type input "****"
click at [1254, 236] on div "Importa Modello" at bounding box center [1428, 229] width 261 height 13
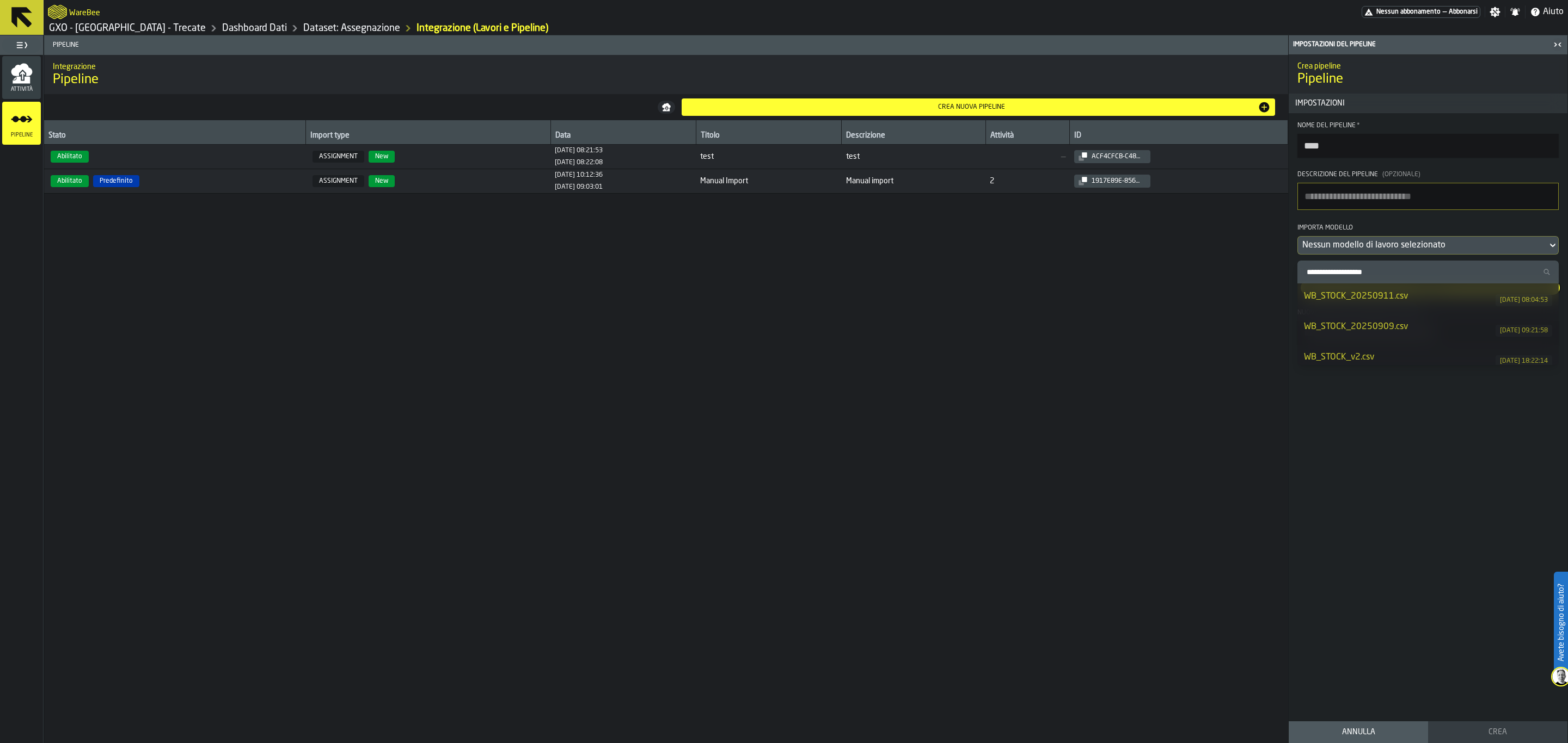
click at [1254, 306] on div "WB_STOCK_20250911.csv [DATE] 08:04:53" at bounding box center [1429, 298] width 249 height 17
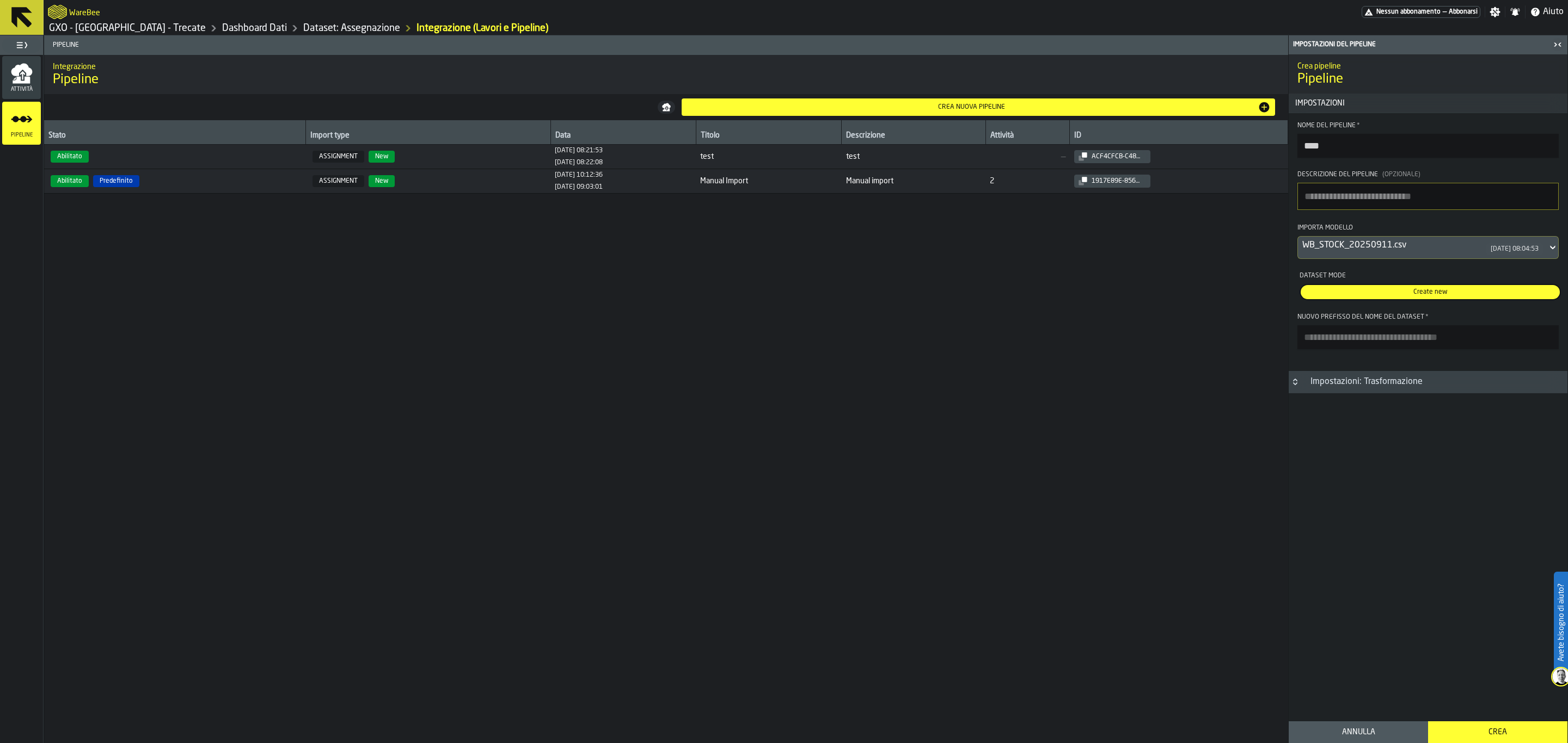
click at [1254, 389] on div "Impostazioni: Trasformazione" at bounding box center [1367, 382] width 125 height 13
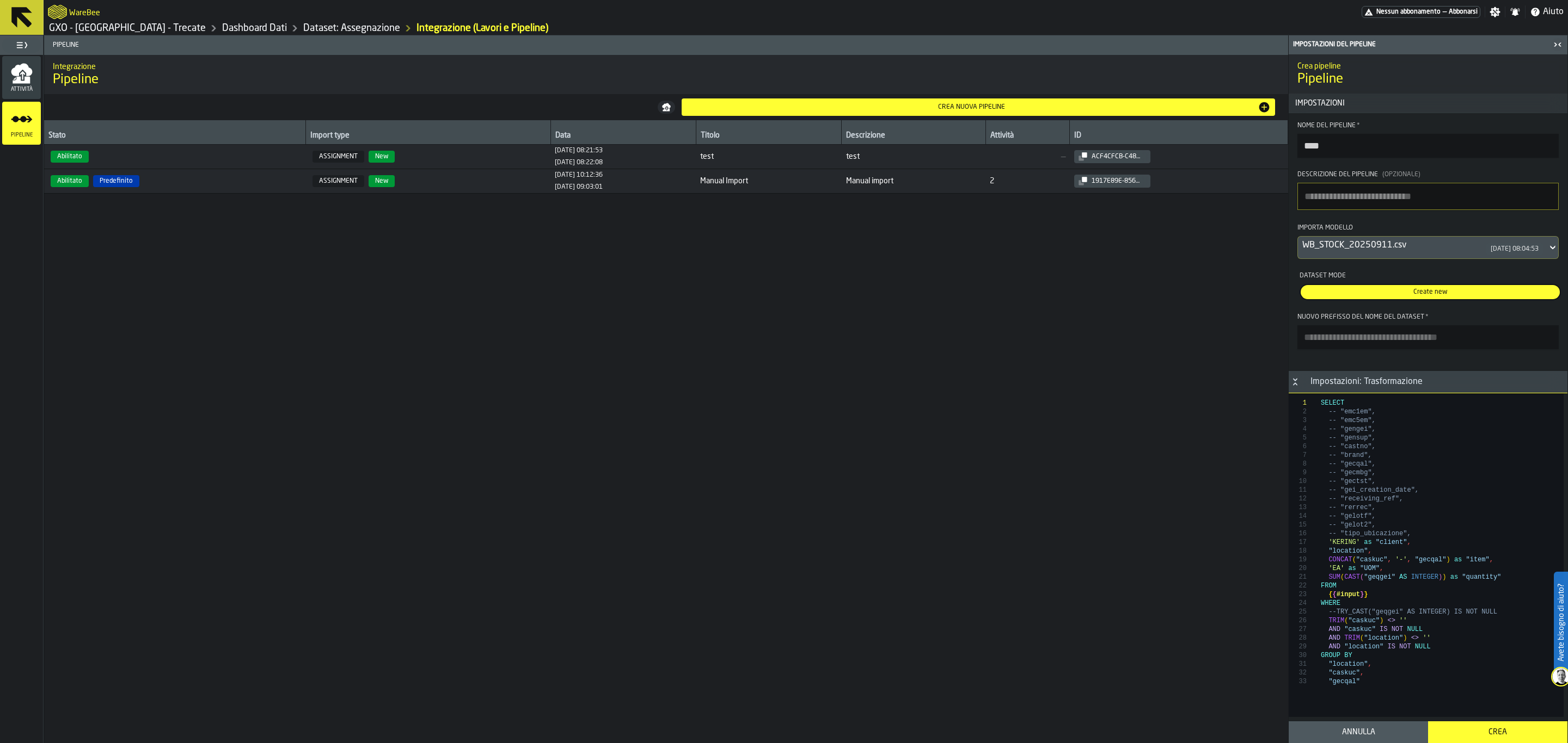
click at [1254, 39] on icon "button-toggle-Chiudimi" at bounding box center [1558, 44] width 13 height 13
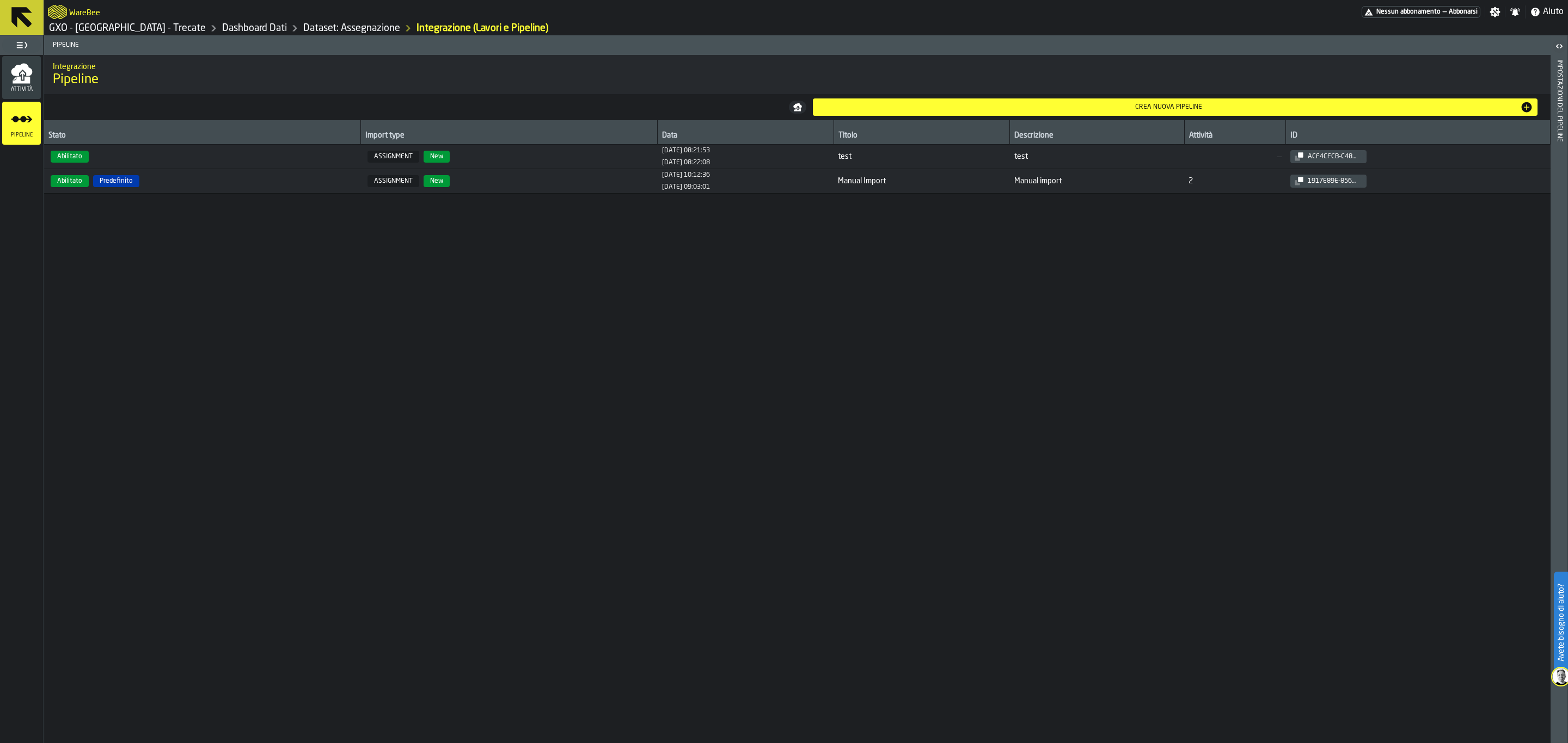
drag, startPoint x: 1472, startPoint y: 167, endPoint x: 764, endPoint y: 170, distance: 708.0
click at [860, 389] on div "Stato Import type Data Titolo Descrizione Attività ID Abilitato ASSIGNMENT New …" at bounding box center [797, 431] width 1506 height 623
click at [496, 165] on td "ASSIGNMENT New" at bounding box center [509, 157] width 297 height 24
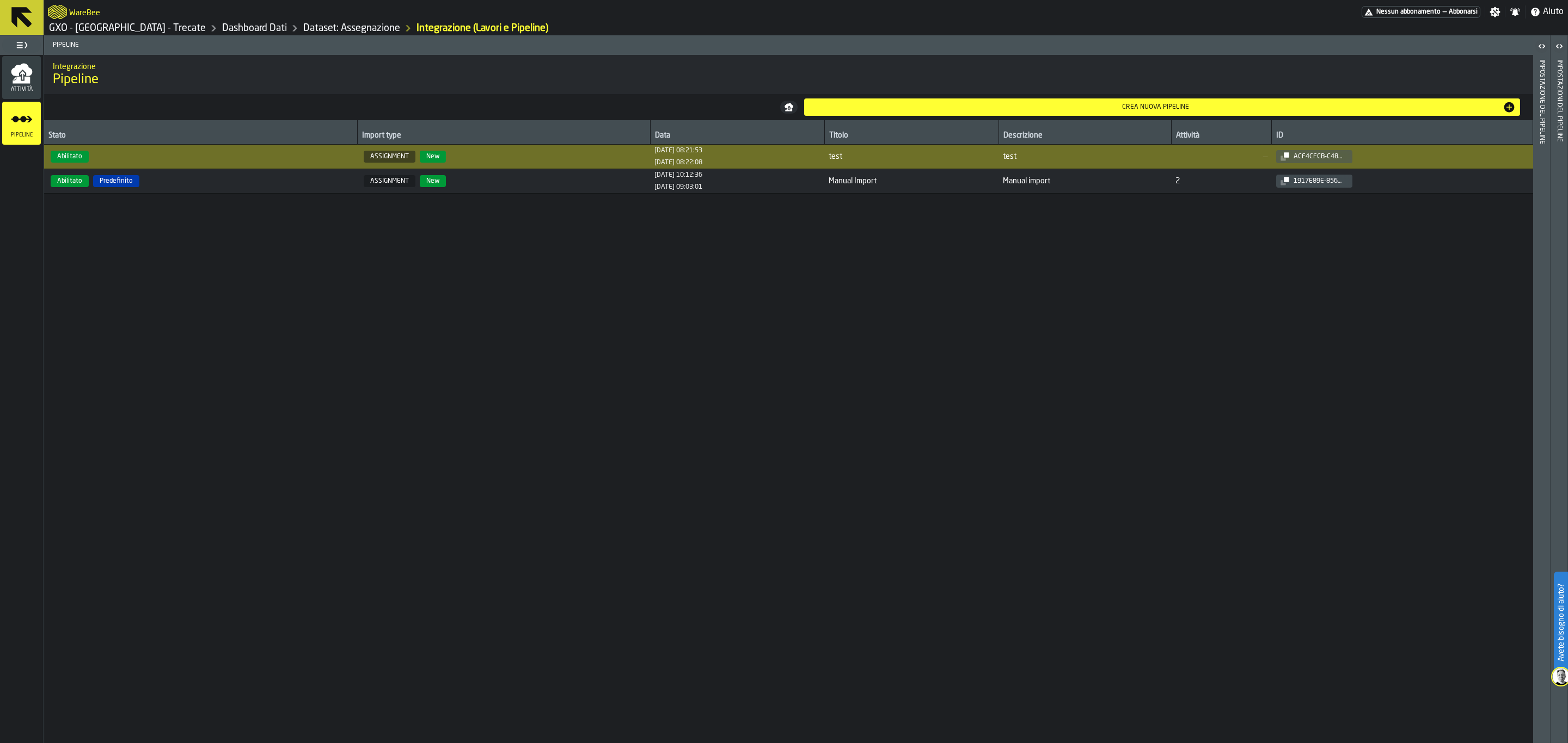
click at [496, 165] on td "ASSIGNMENT New" at bounding box center [503, 157] width 293 height 24
click at [495, 162] on span "ASSIGNMENT New" at bounding box center [503, 157] width 284 height 12
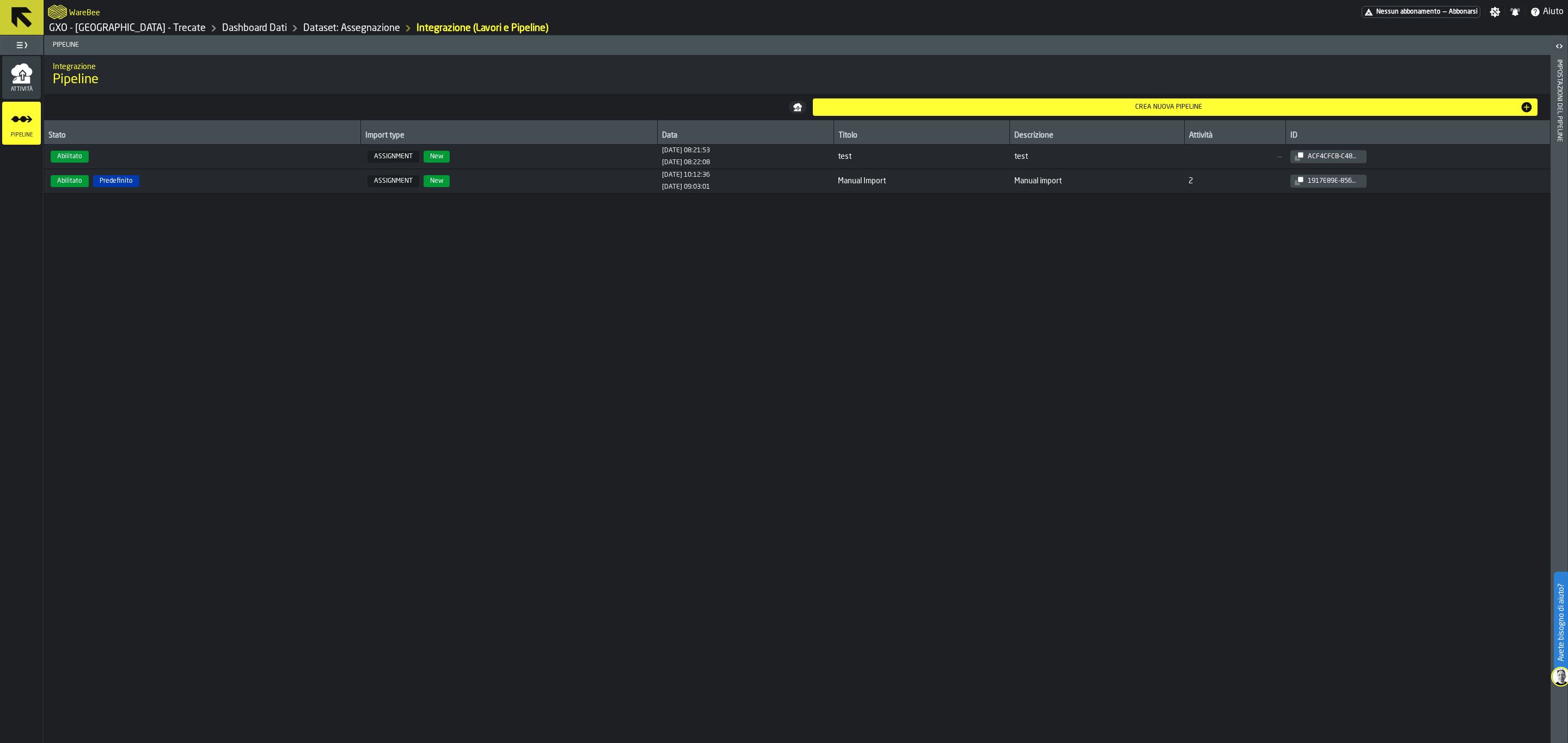
click at [495, 162] on span "ASSIGNMENT New" at bounding box center [510, 157] width 288 height 12
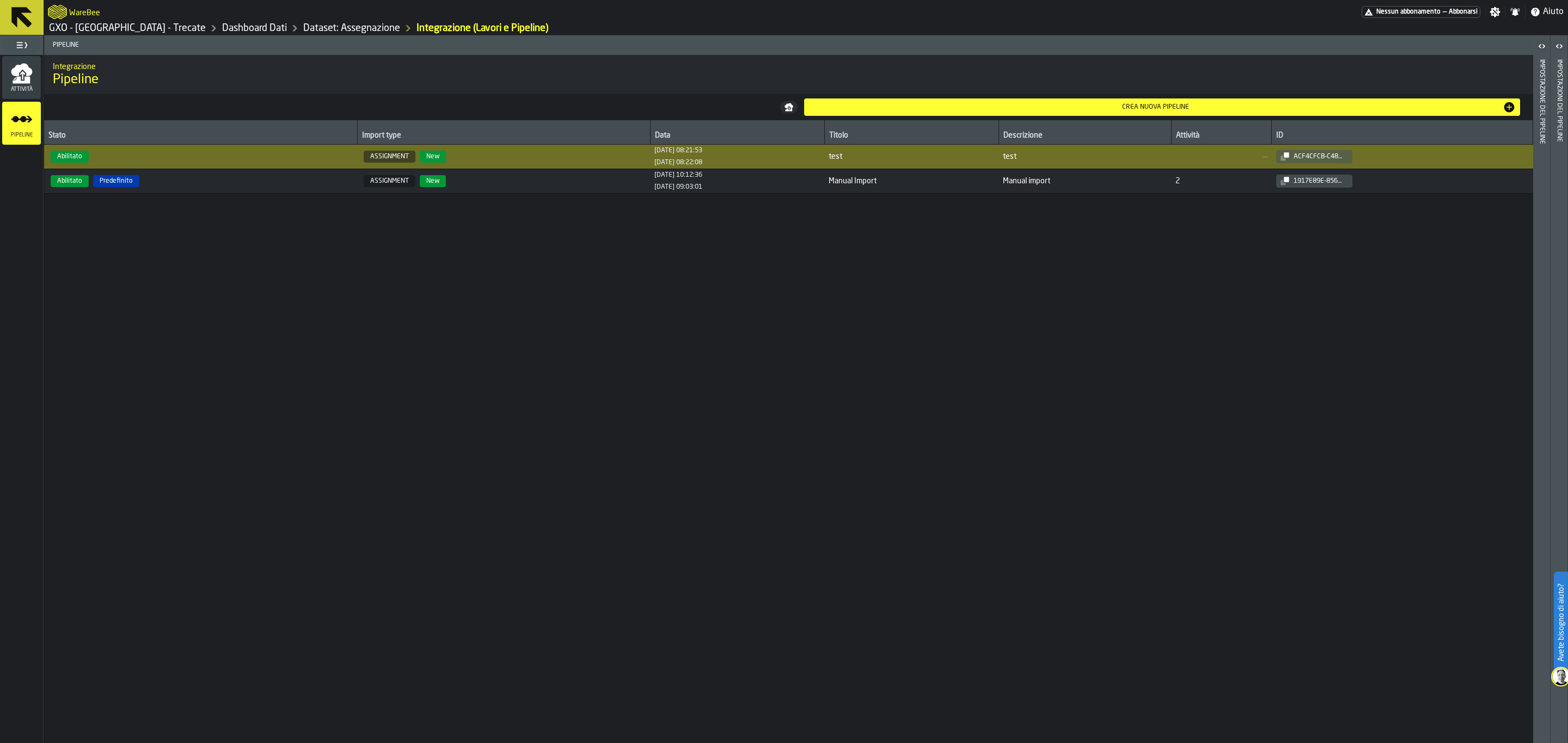
click at [493, 141] on div "Import type" at bounding box center [504, 136] width 284 height 11
click at [655, 153] on div "[DATE] 08:21:53" at bounding box center [678, 151] width 48 height 8
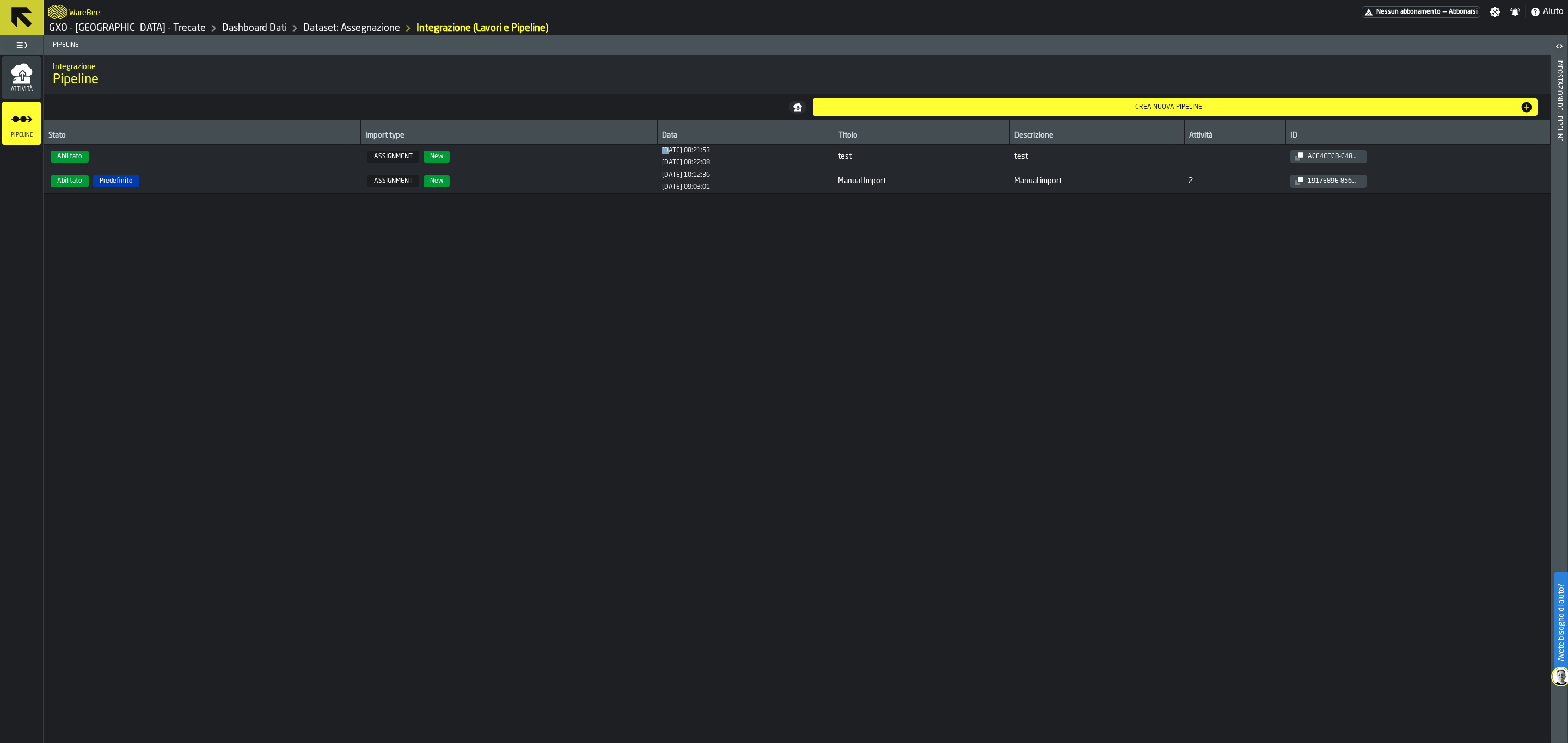
click at [662, 151] on div "[DATE] 08:21:53" at bounding box center [686, 151] width 48 height 8
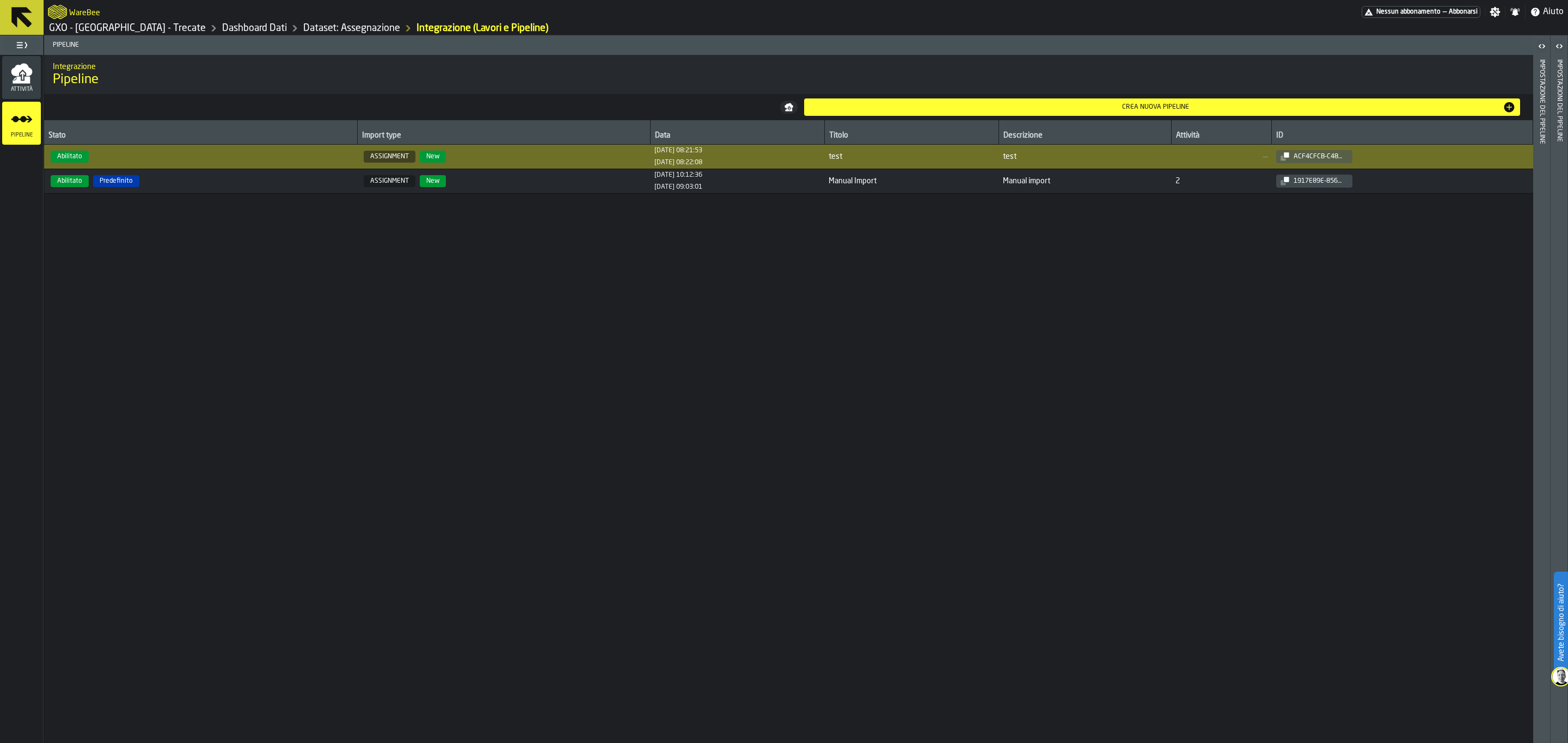
click at [1254, 46] on icon "button-toggle-Aperto" at bounding box center [1542, 46] width 13 height 13
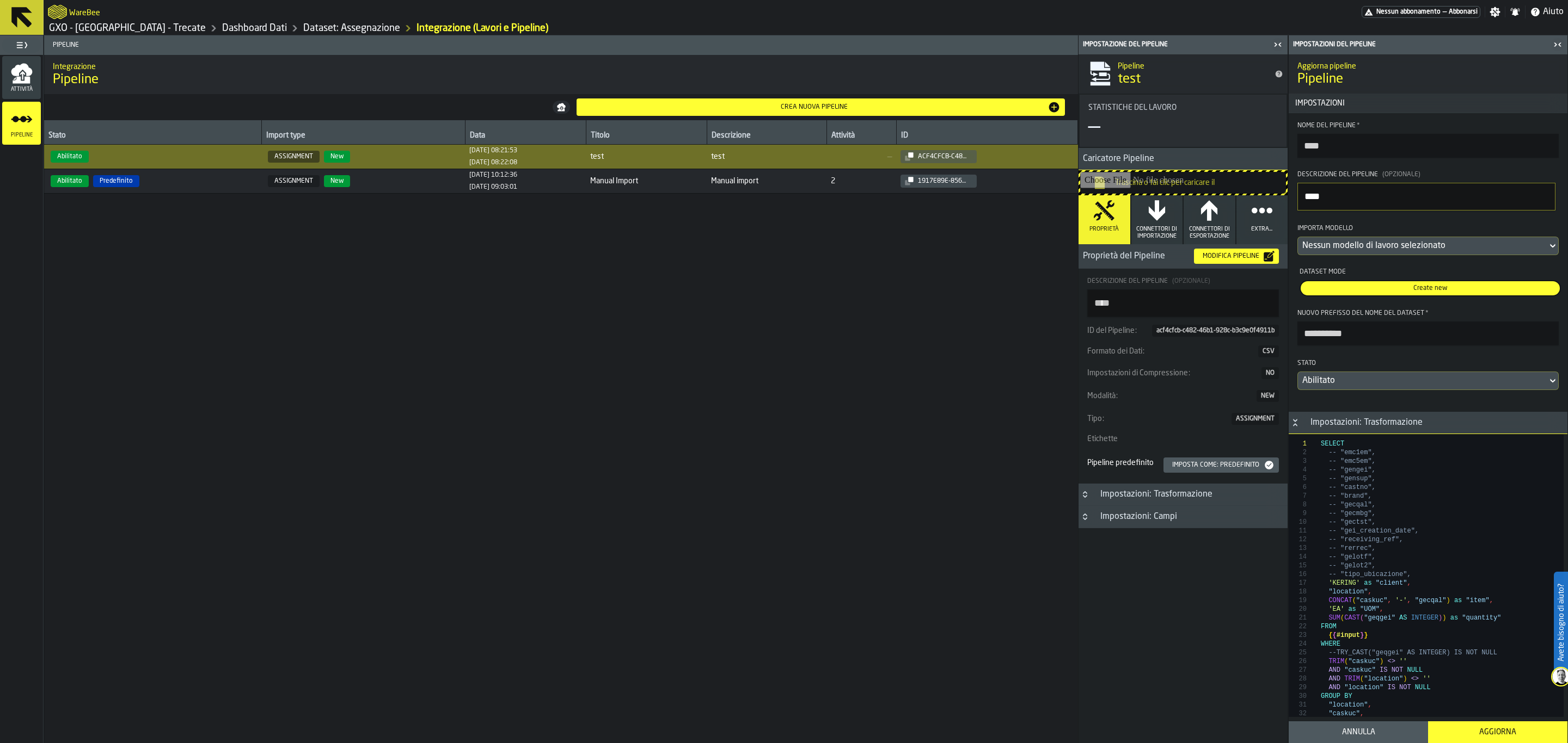
click at [1138, 228] on span "Connettori di Importazione" at bounding box center [1157, 233] width 43 height 14
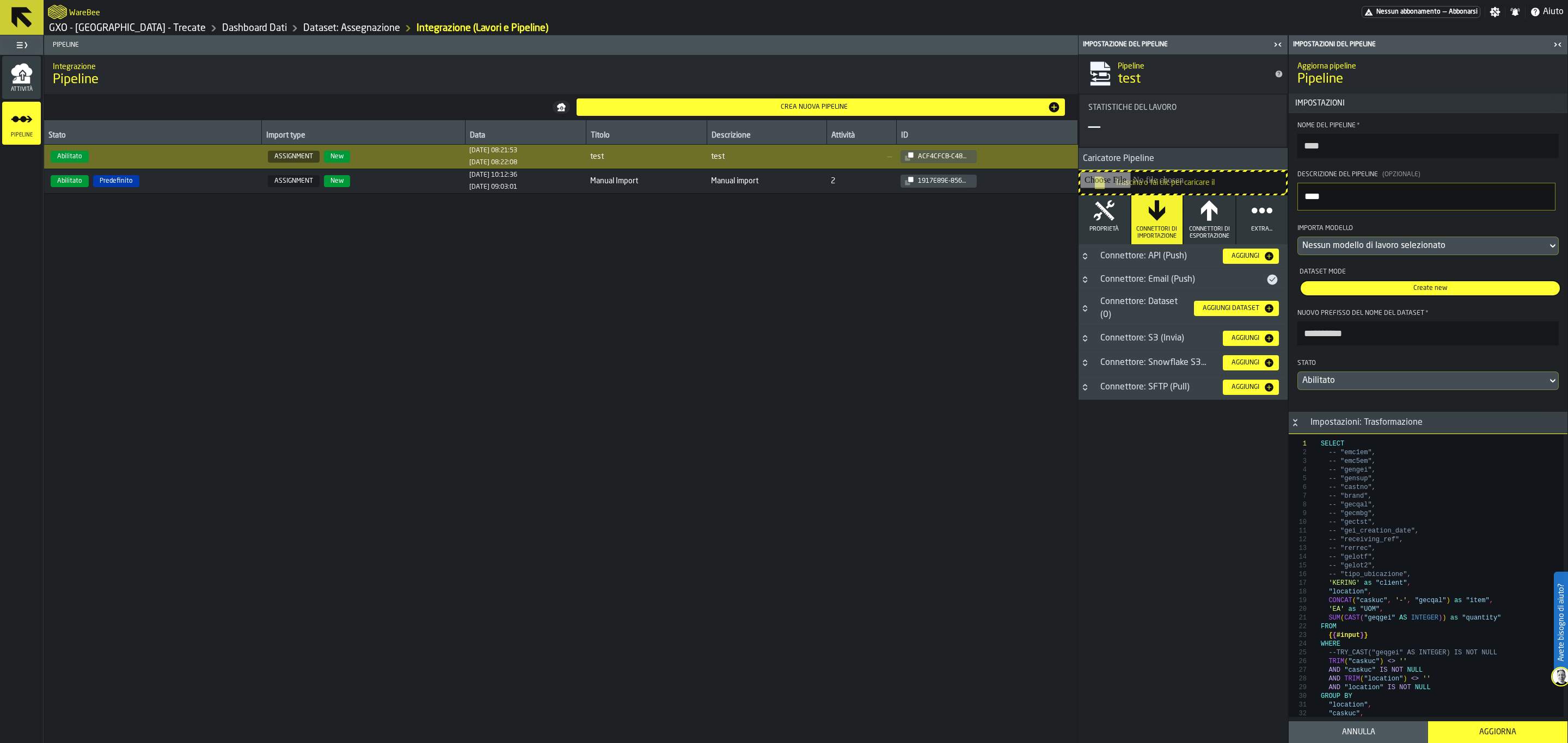
click at [1088, 288] on h3 "Connettore: Email (Push)" at bounding box center [1183, 280] width 209 height 23
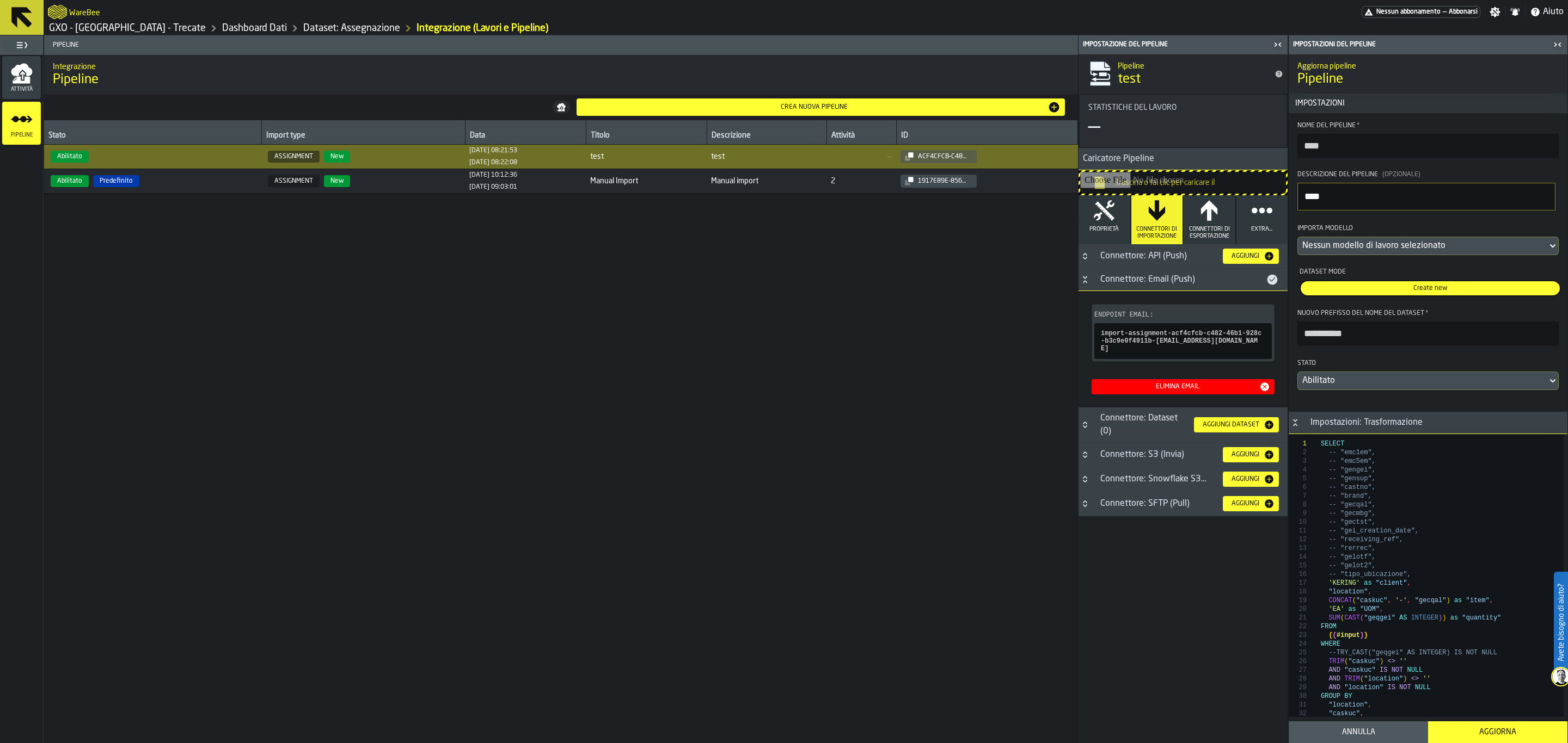
click at [1088, 288] on h3 "Connettore: Email (Push)" at bounding box center [1183, 280] width 209 height 23
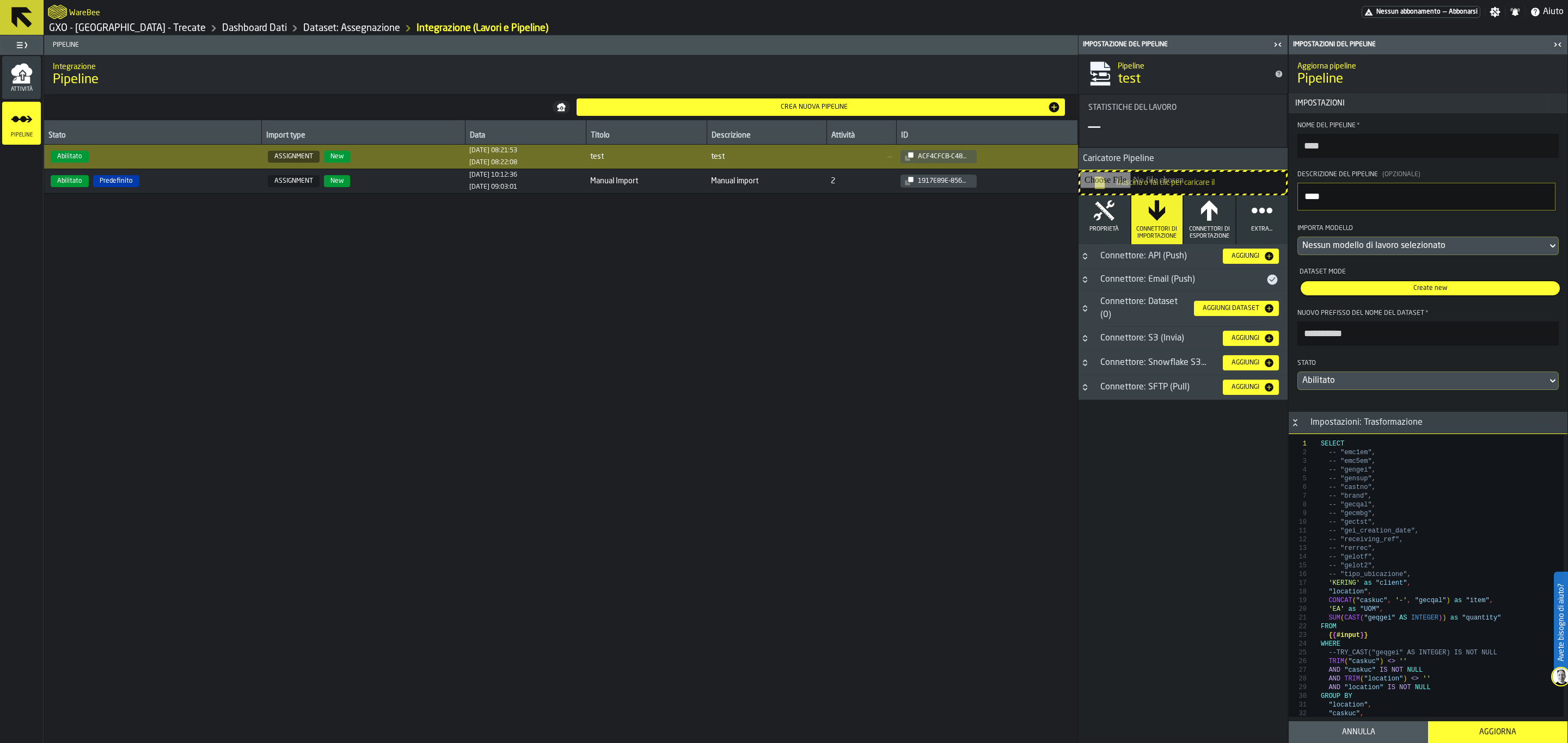
click at [1085, 257] on icon "Button-Connettore: API (Push)-closed" at bounding box center [1085, 256] width 9 height 9
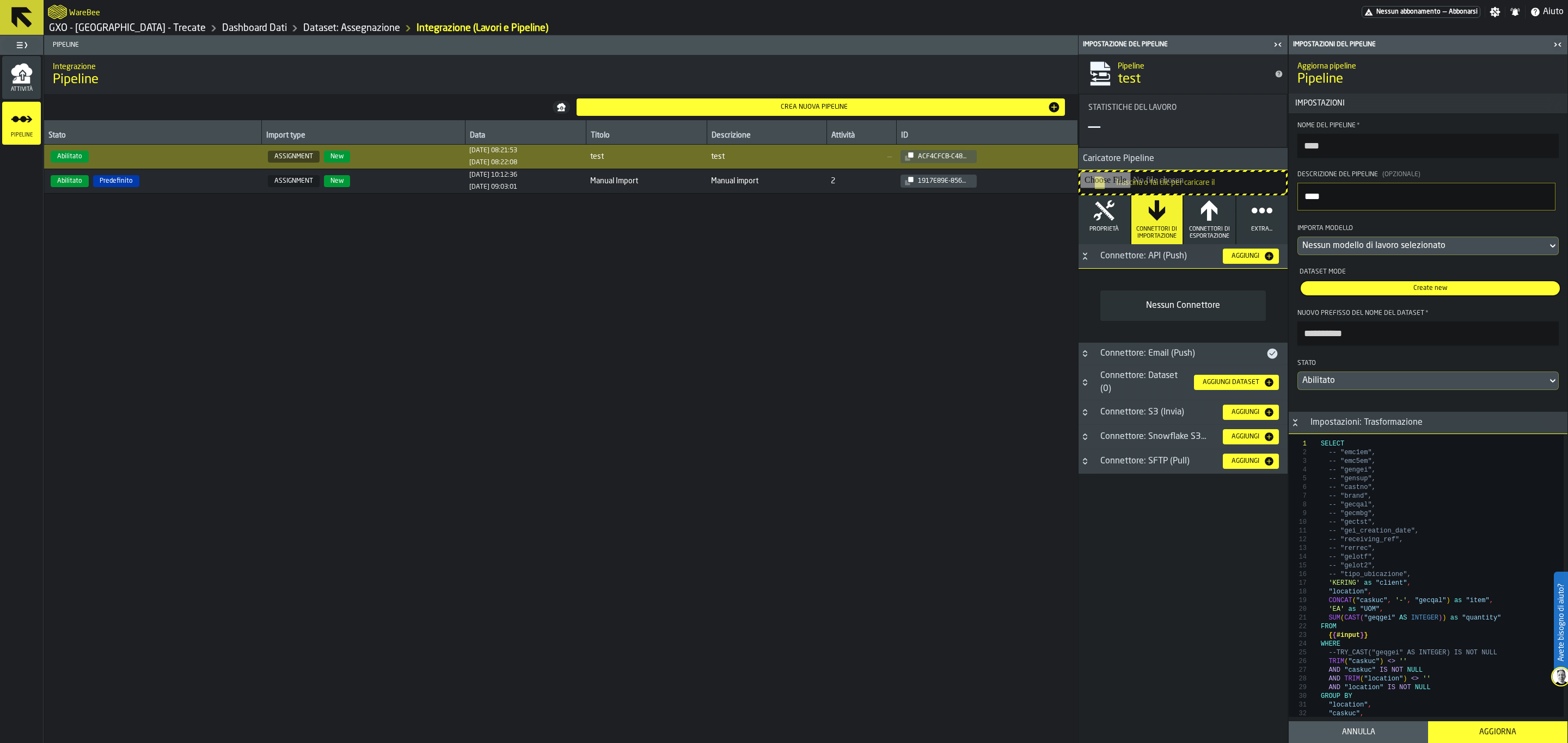
click at [1169, 303] on div "Nessun Connettore" at bounding box center [1183, 305] width 148 height 13
click at [1086, 258] on icon "Button-Connettore: API (Push)-open" at bounding box center [1085, 256] width 9 height 9
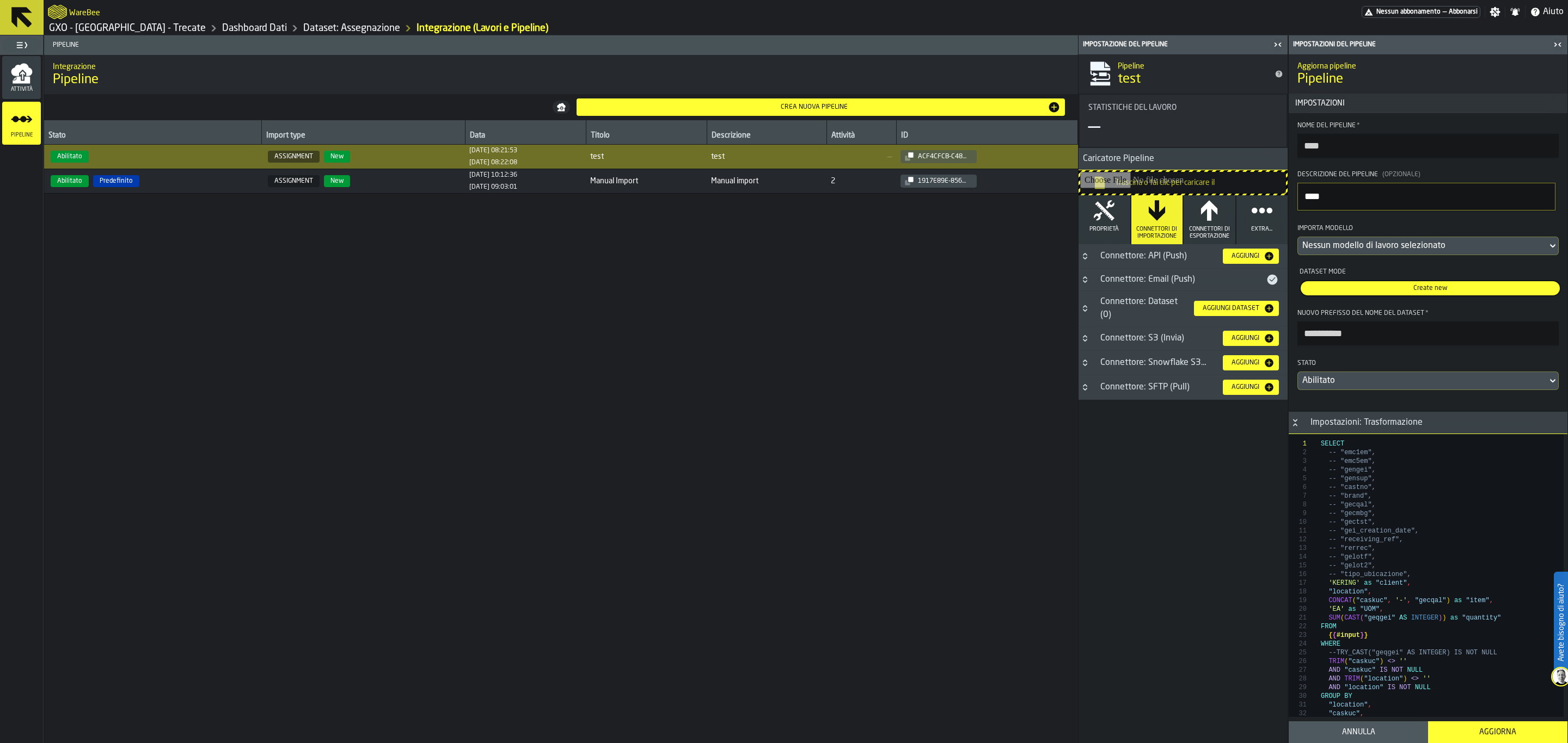
click at [869, 445] on div "Stato Import type Data Titolo Descrizione Attività ID Abilitato ASSIGNMENT New …" at bounding box center [561, 431] width 1034 height 623
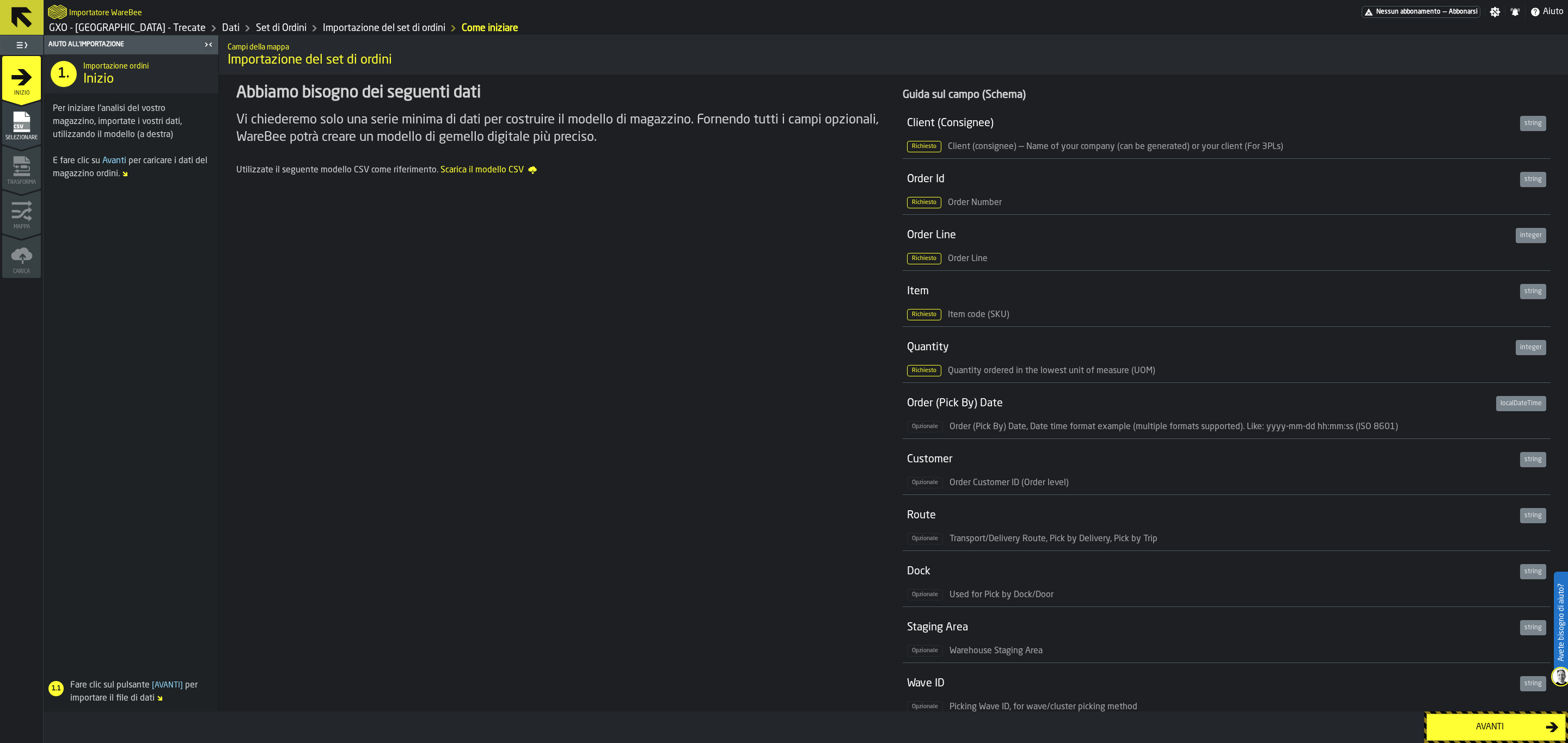
click at [13, 19] on icon at bounding box center [22, 17] width 21 height 21
